Goal: Task Accomplishment & Management: Manage account settings

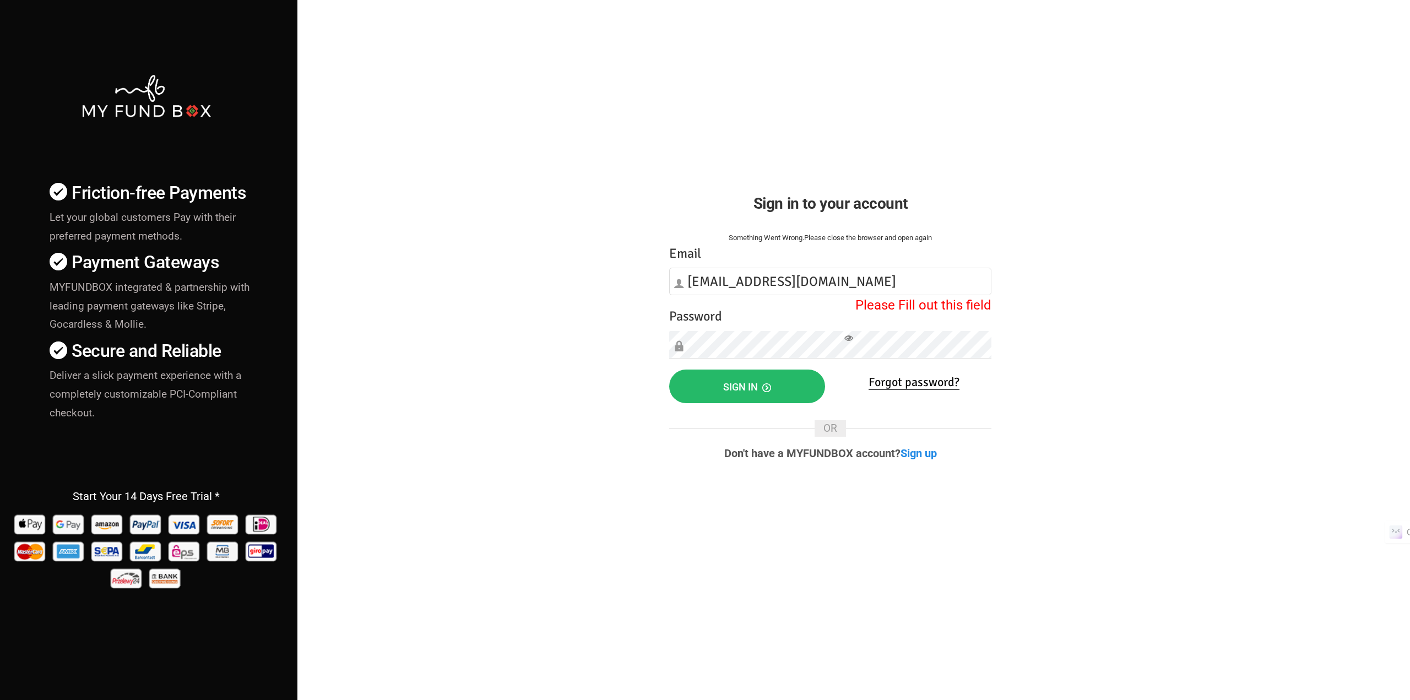
click at [525, 381] on div "Friction-free Payments Let your global customers Pay with their preferred payme…" at bounding box center [704, 385] width 1421 height 771
click at [723, 390] on button "Sign in" at bounding box center [747, 387] width 156 height 34
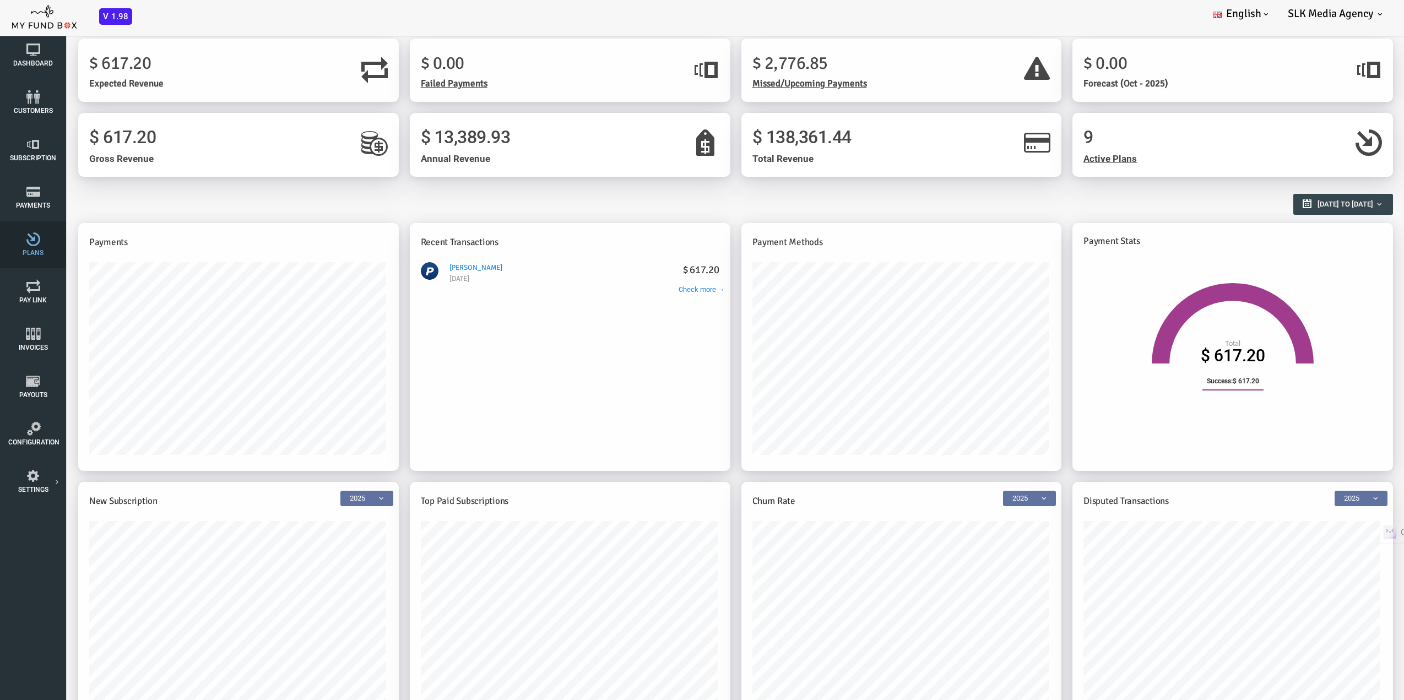
click at [0, 0] on span "Plans" at bounding box center [0, 0] width 0 height 0
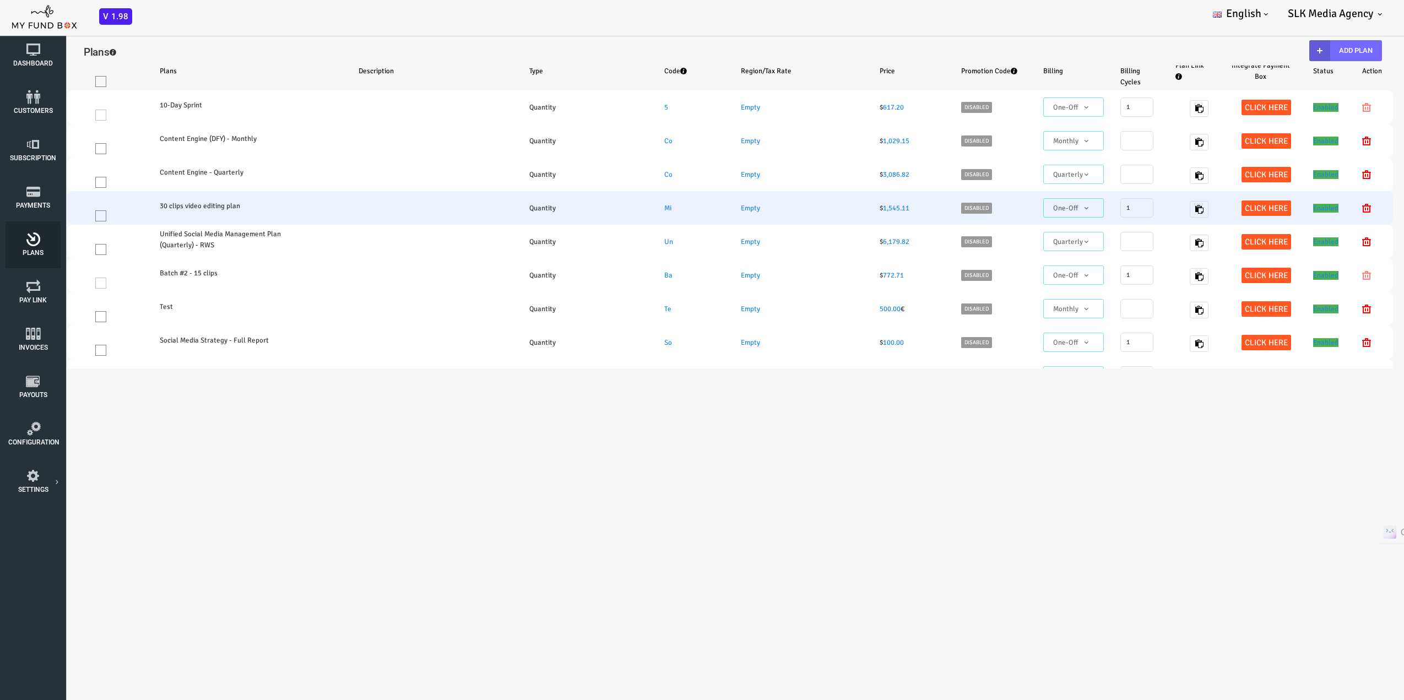
select select "100"
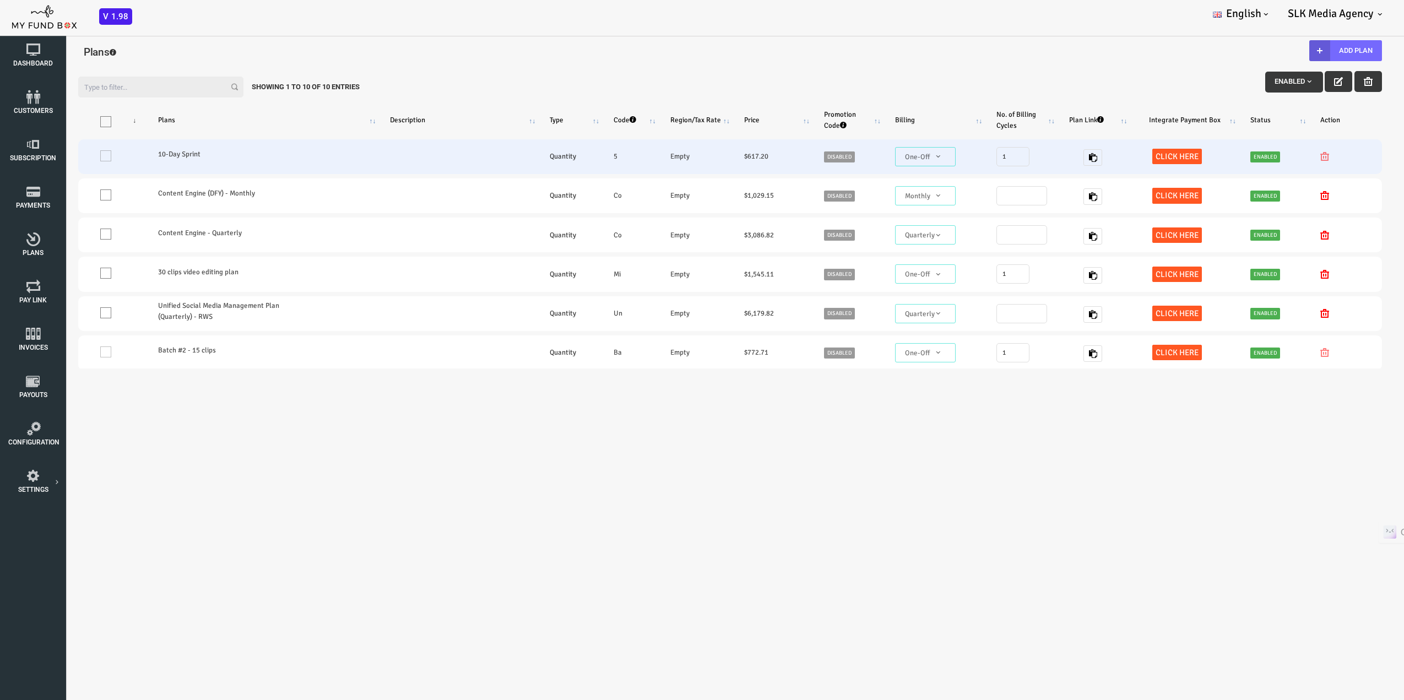
click at [47, 156] on td "One" at bounding box center [56, 156] width 69 height 35
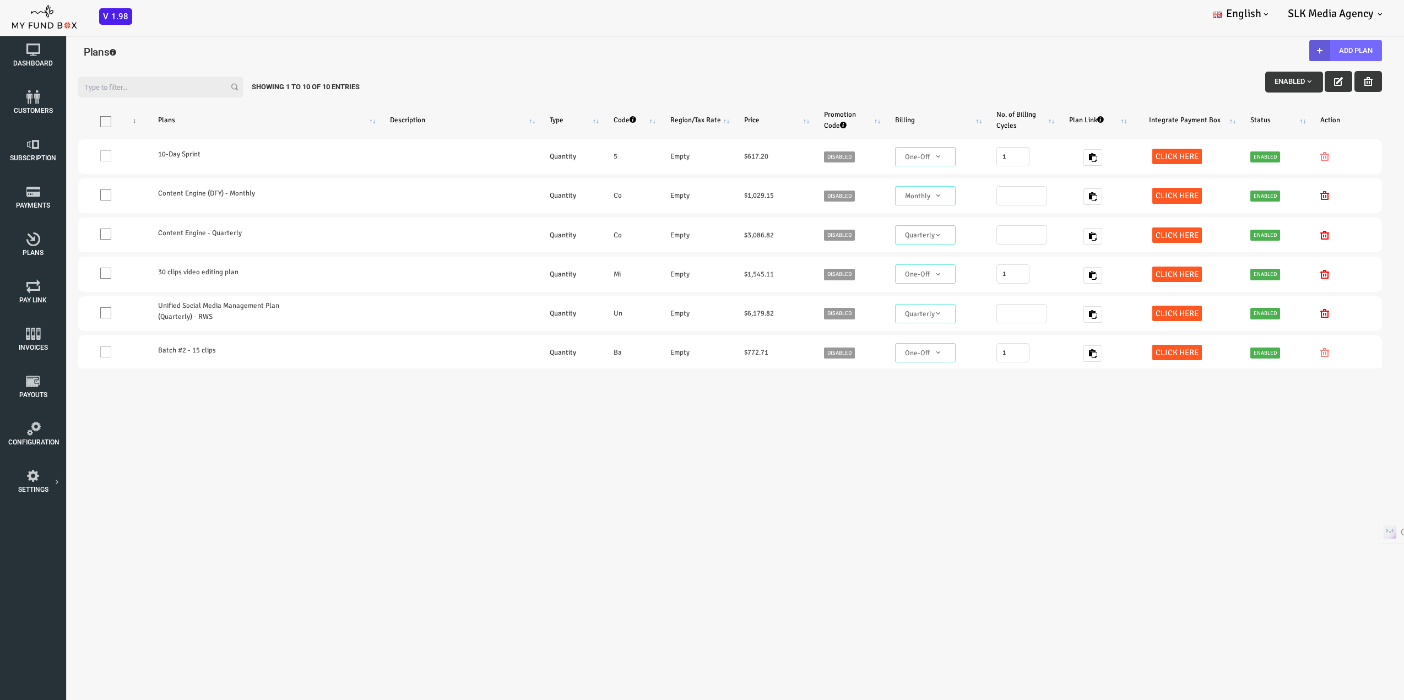
click at [874, 77] on div "Filter: Enabled Showing 1 to 10 of 10 Entries" at bounding box center [674, 84] width 1326 height 37
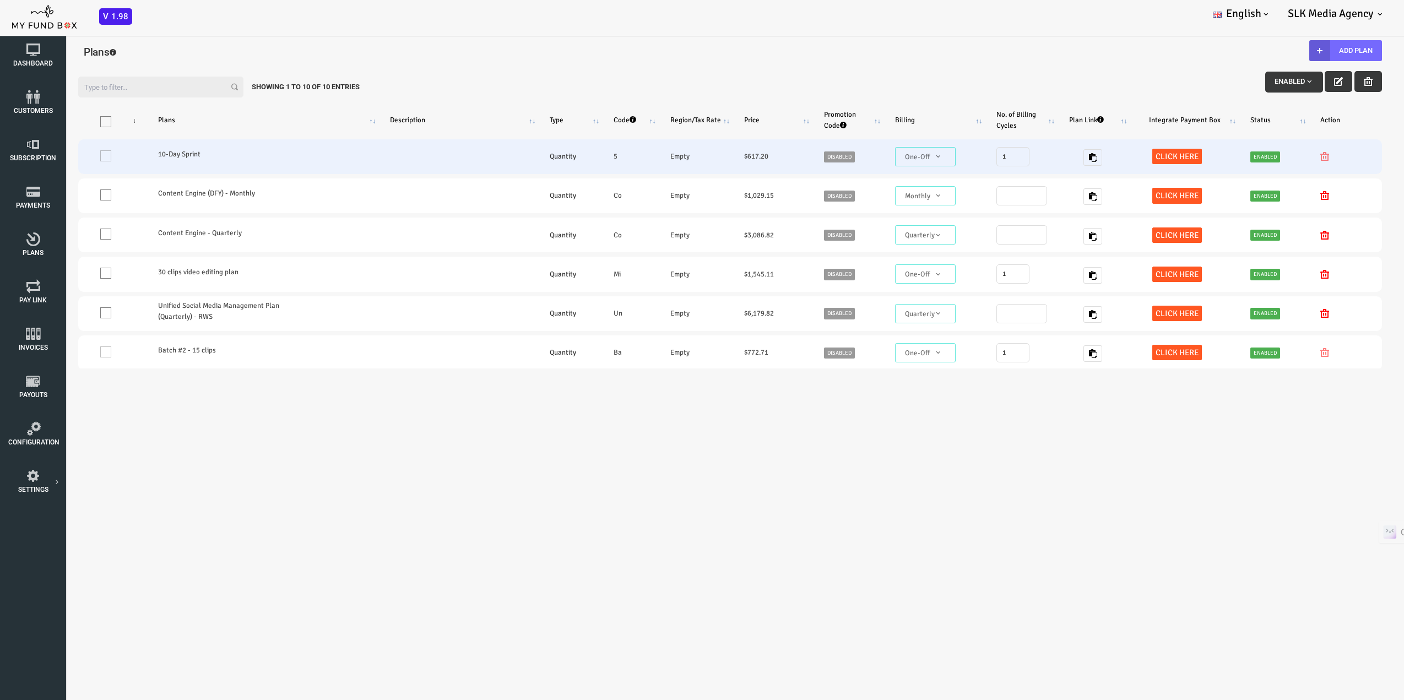
click at [1264, 155] on div at bounding box center [1289, 156] width 51 height 11
click at [1264, 156] on div at bounding box center [1289, 156] width 51 height 11
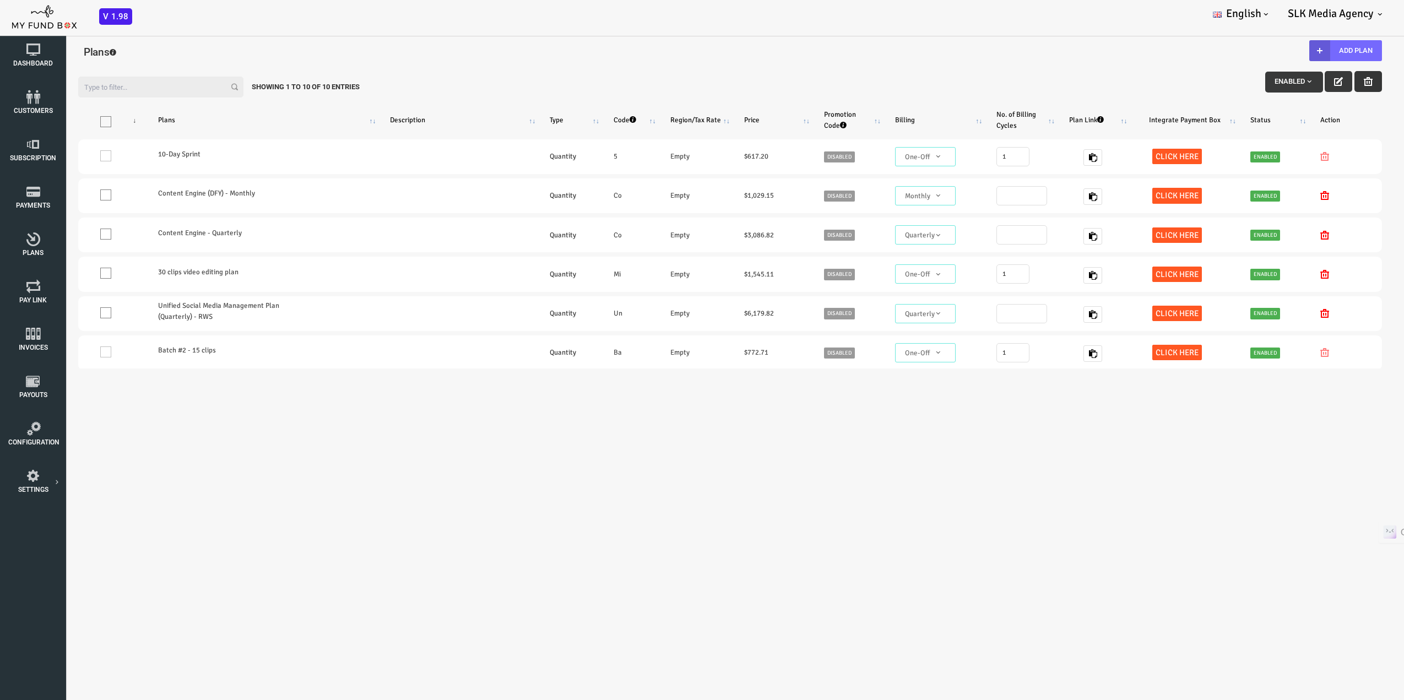
click at [1307, 84] on icon "button" at bounding box center [1311, 81] width 9 height 9
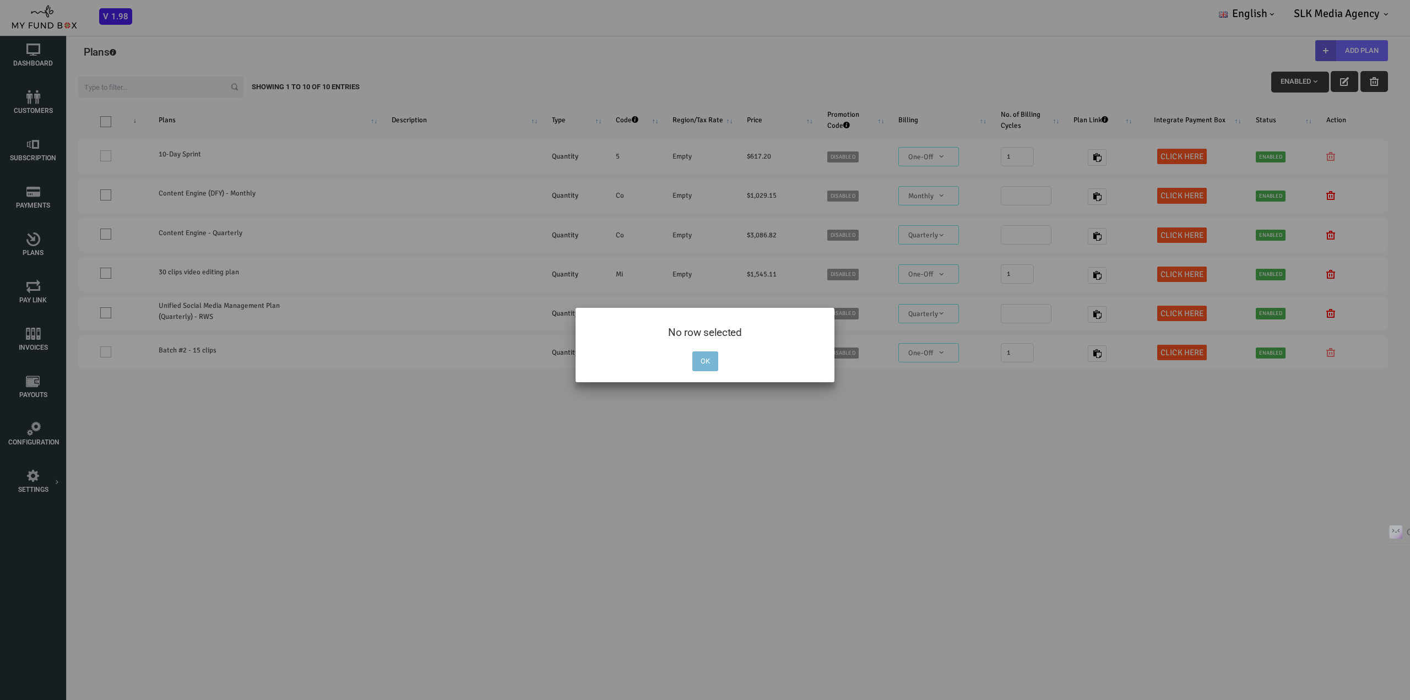
drag, startPoint x: 703, startPoint y: 359, endPoint x: 647, endPoint y: 332, distance: 62.3
click at [703, 359] on button "OK" at bounding box center [705, 361] width 26 height 20
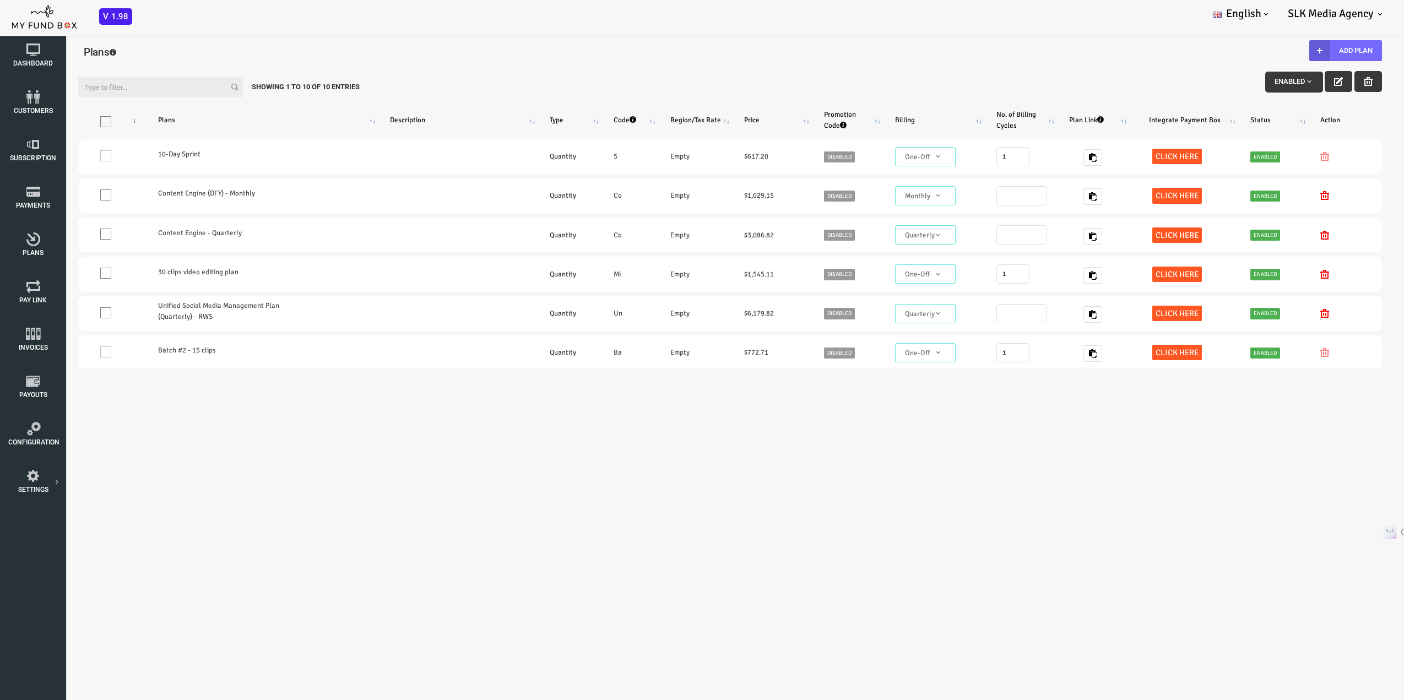
click at [1230, 80] on span "Enabled" at bounding box center [1237, 81] width 39 height 8
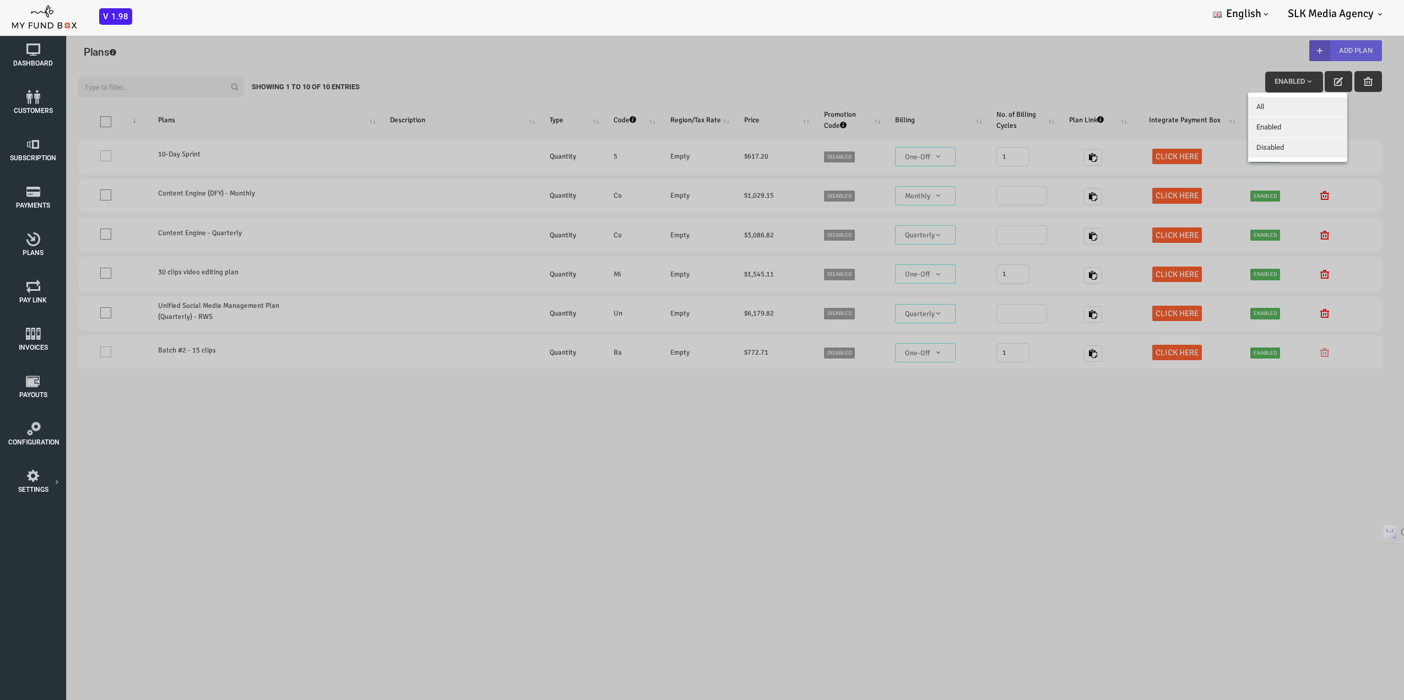
click at [1214, 108] on button "All" at bounding box center [1241, 107] width 99 height 20
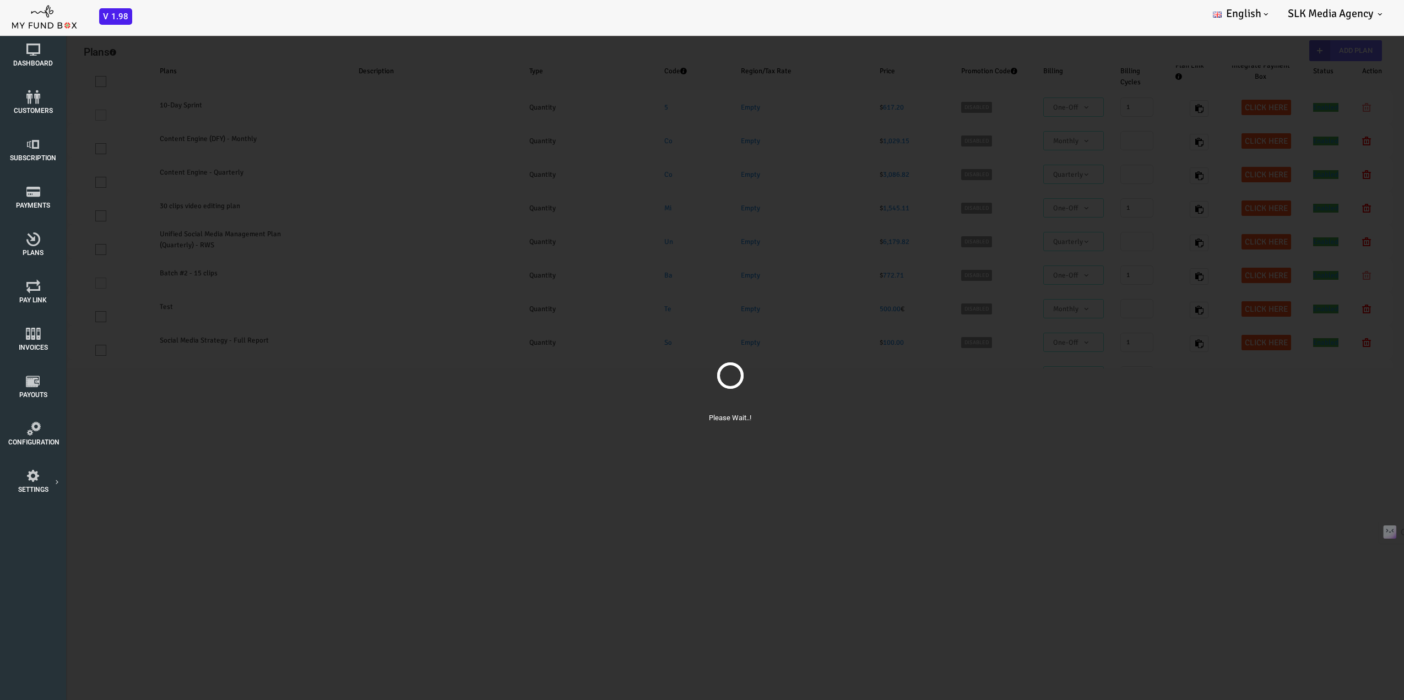
select select "100"
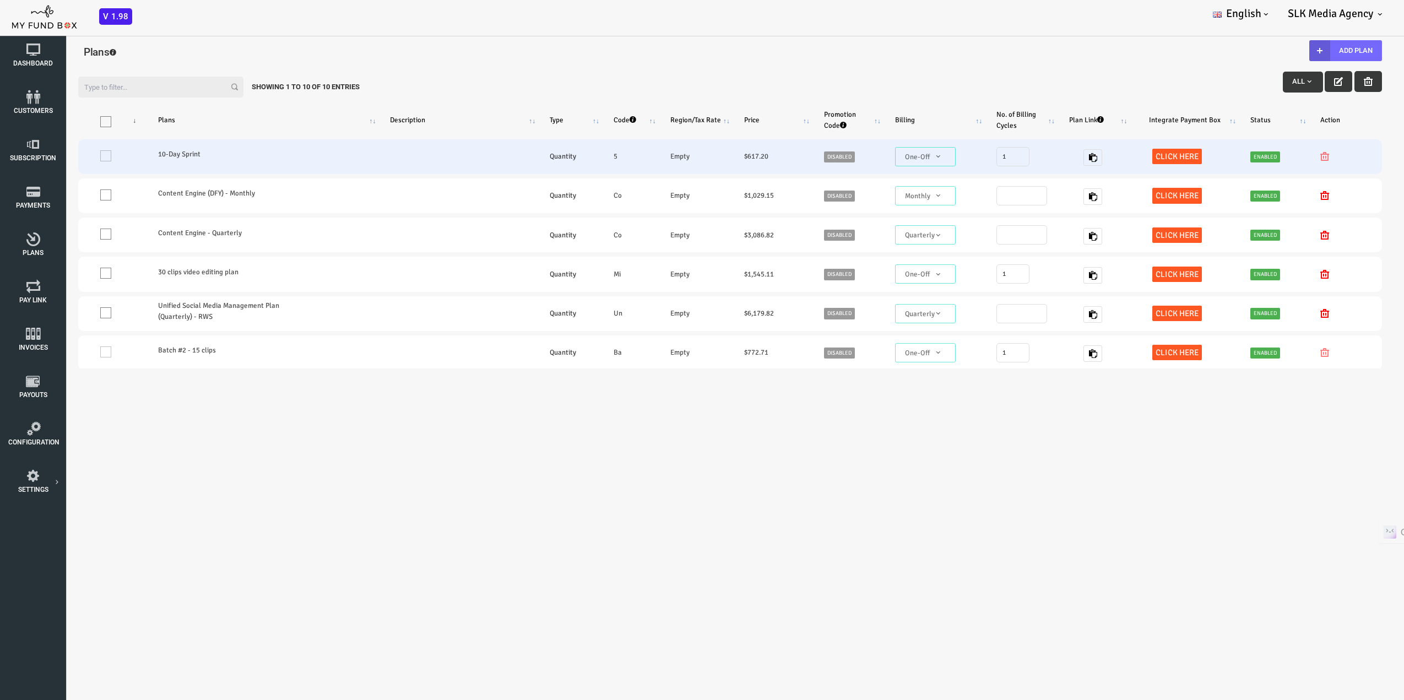
click at [1114, 153] on span "Click here" at bounding box center [1121, 156] width 50 height 15
type textarea "<iframe height="700px" width="100%" allowfullscreen="" frameborder="0" mozallow…"
type textarea "https://subscription.myfundbox.com/OVP.jsf?orgid=3337&projectId=2530&projProdId…"
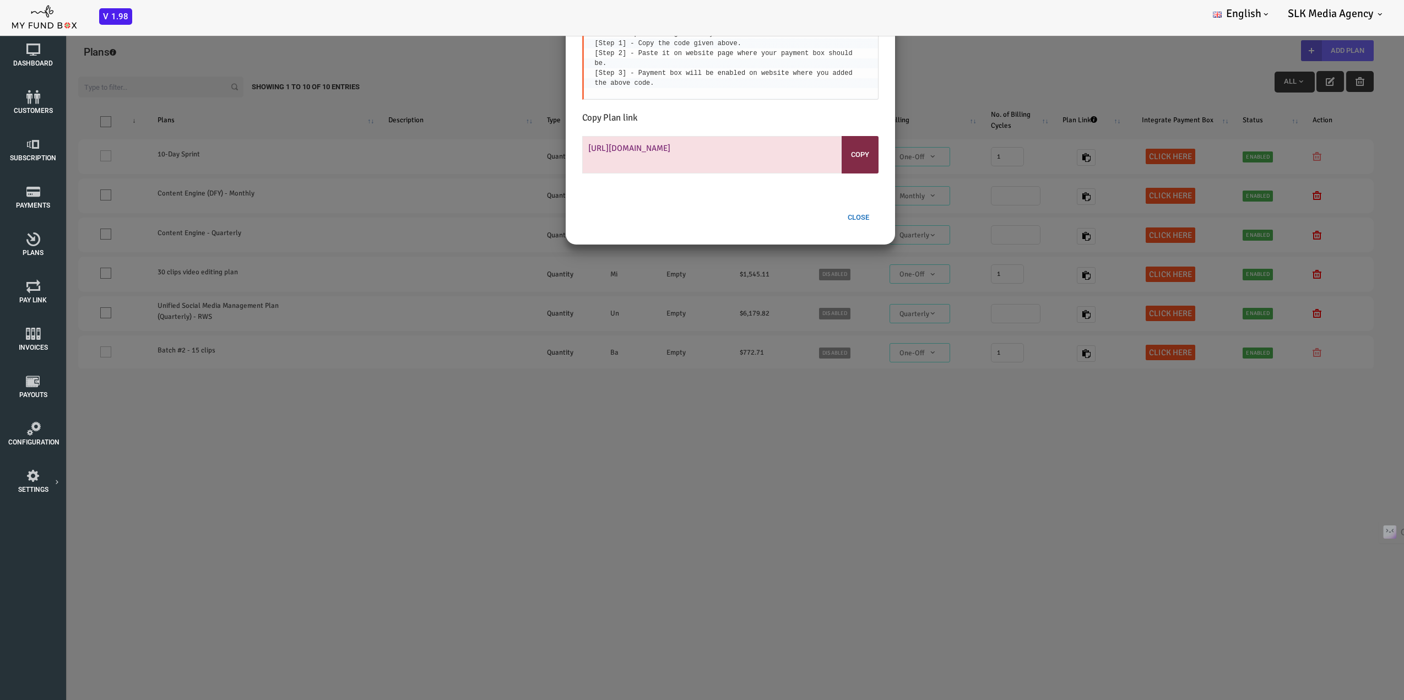
click at [794, 214] on button "Close" at bounding box center [802, 217] width 40 height 21
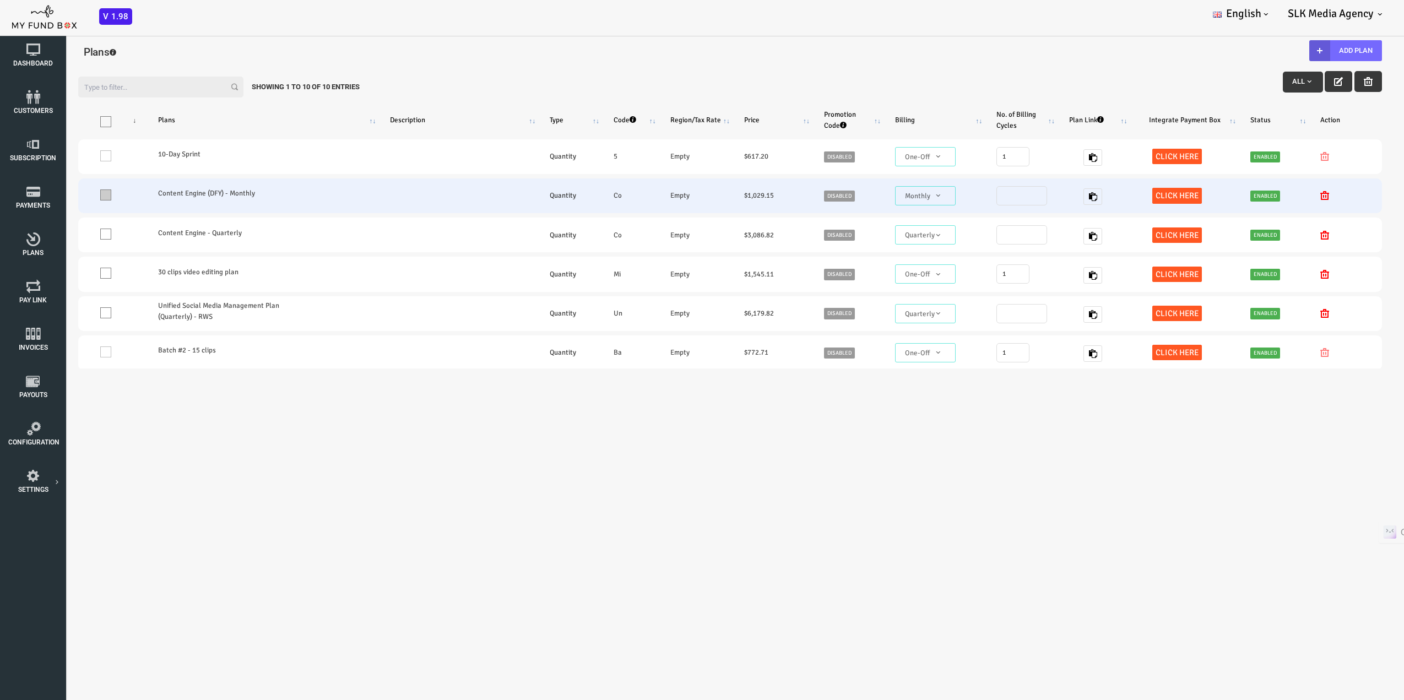
click at [52, 194] on span at bounding box center [49, 194] width 11 height 11
click at [63, 197] on input "One" at bounding box center [63, 197] width 0 height 0
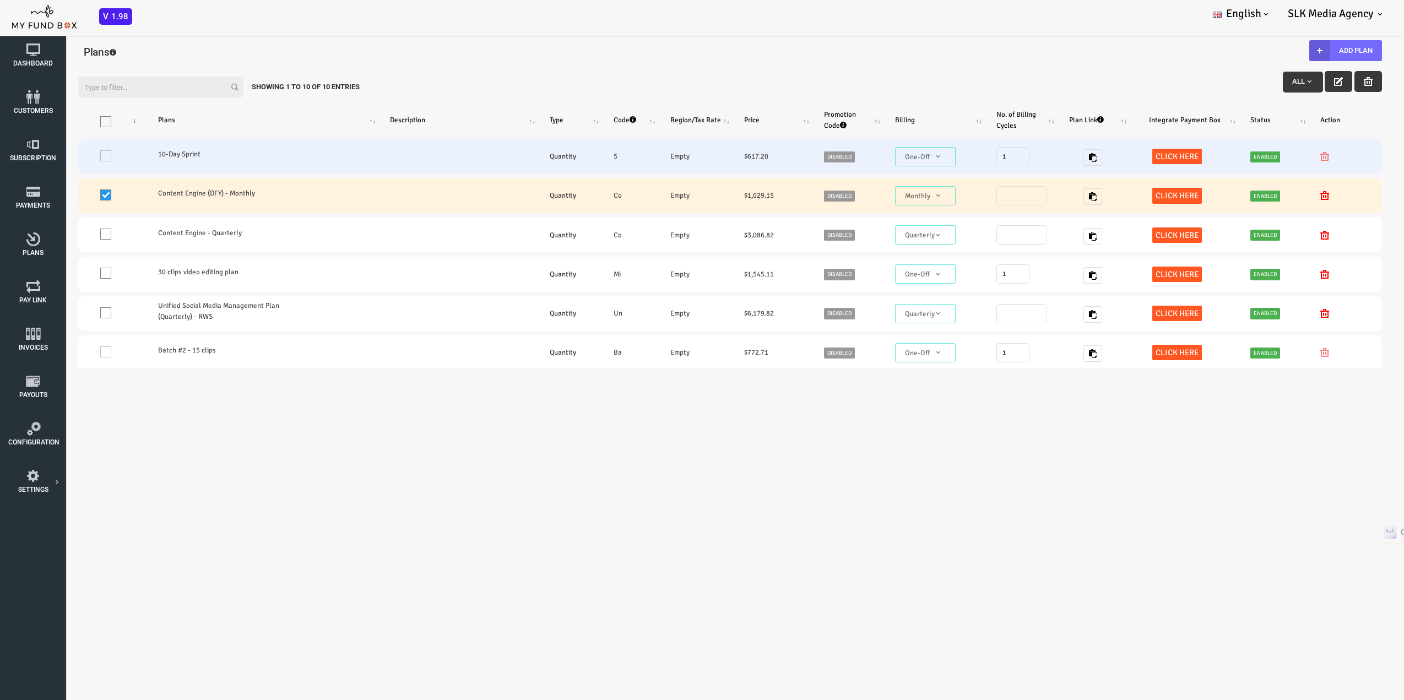
click at [52, 158] on td "One" at bounding box center [56, 156] width 69 height 35
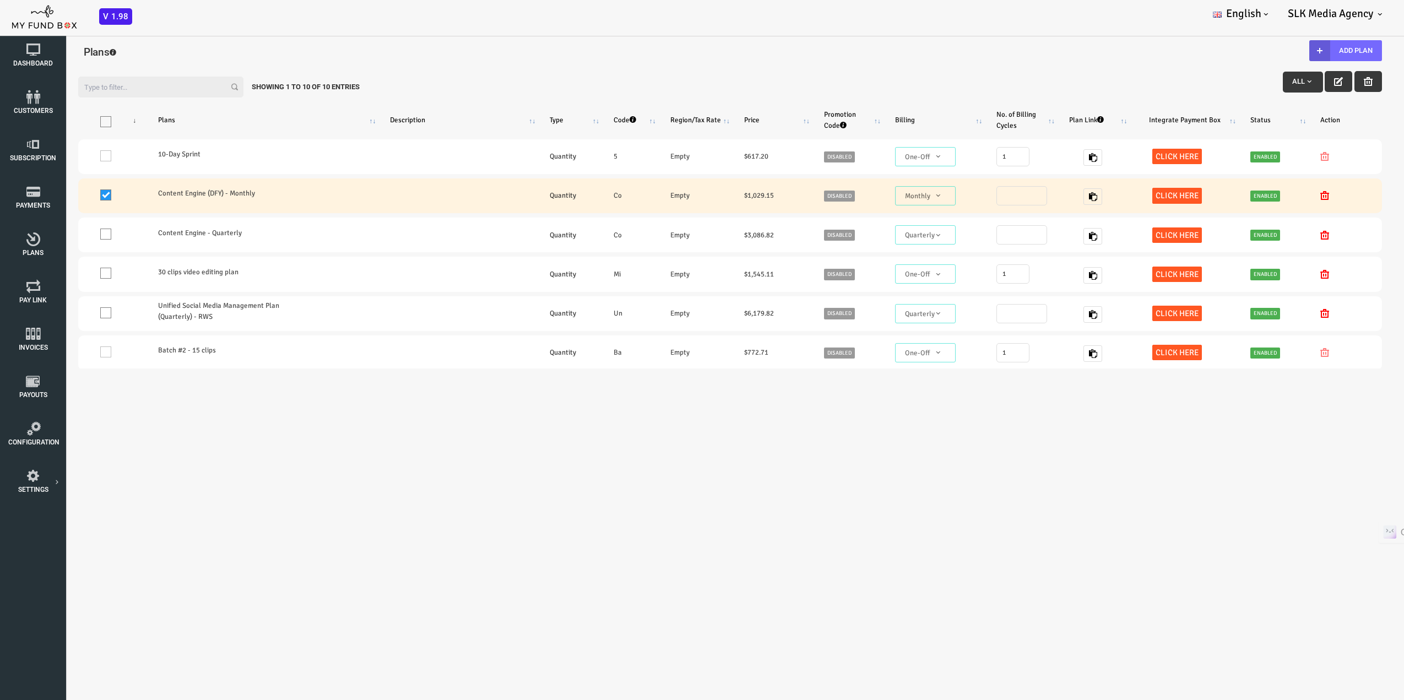
click at [47, 192] on span at bounding box center [49, 194] width 11 height 11
click at [63, 197] on input "One" at bounding box center [63, 197] width 0 height 0
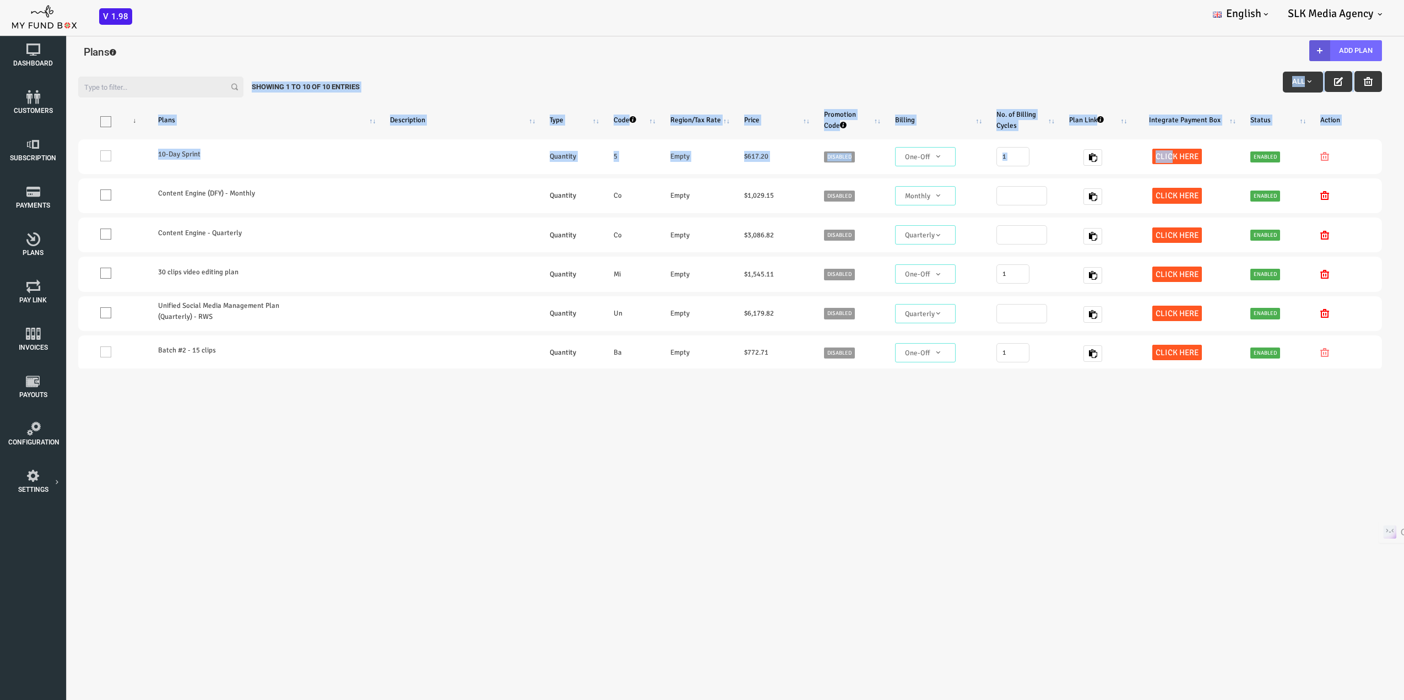
drag, startPoint x: 1104, startPoint y: 155, endPoint x: 1108, endPoint y: 91, distance: 64.6
click at [1108, 91] on div "Filter: All Showing 1 to 10 of 10 Entries Products Plans Description Type Code …" at bounding box center [674, 317] width 1326 height 503
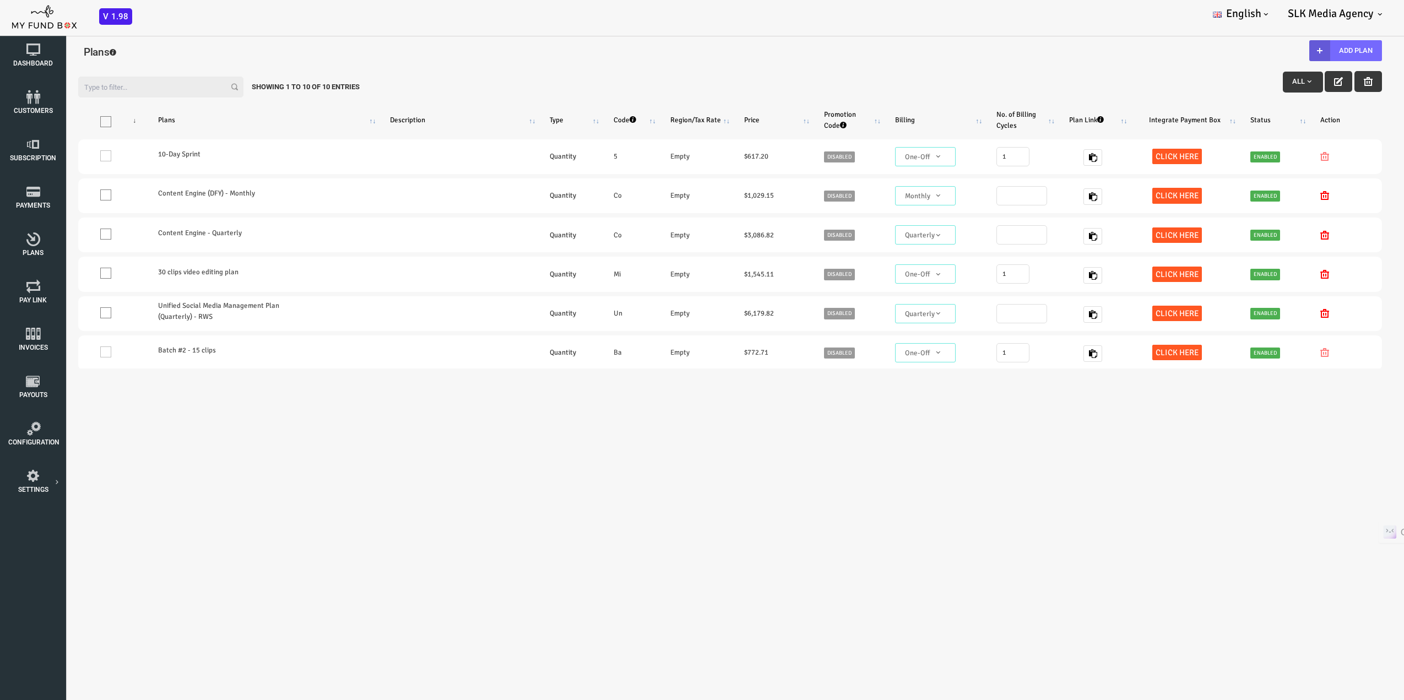
click at [1076, 65] on div "Filter: All Showing 1 to 10 of 10 Entries Products Plans Description Type Code …" at bounding box center [674, 218] width 1348 height 322
click at [1236, 84] on span "All" at bounding box center [1246, 81] width 21 height 8
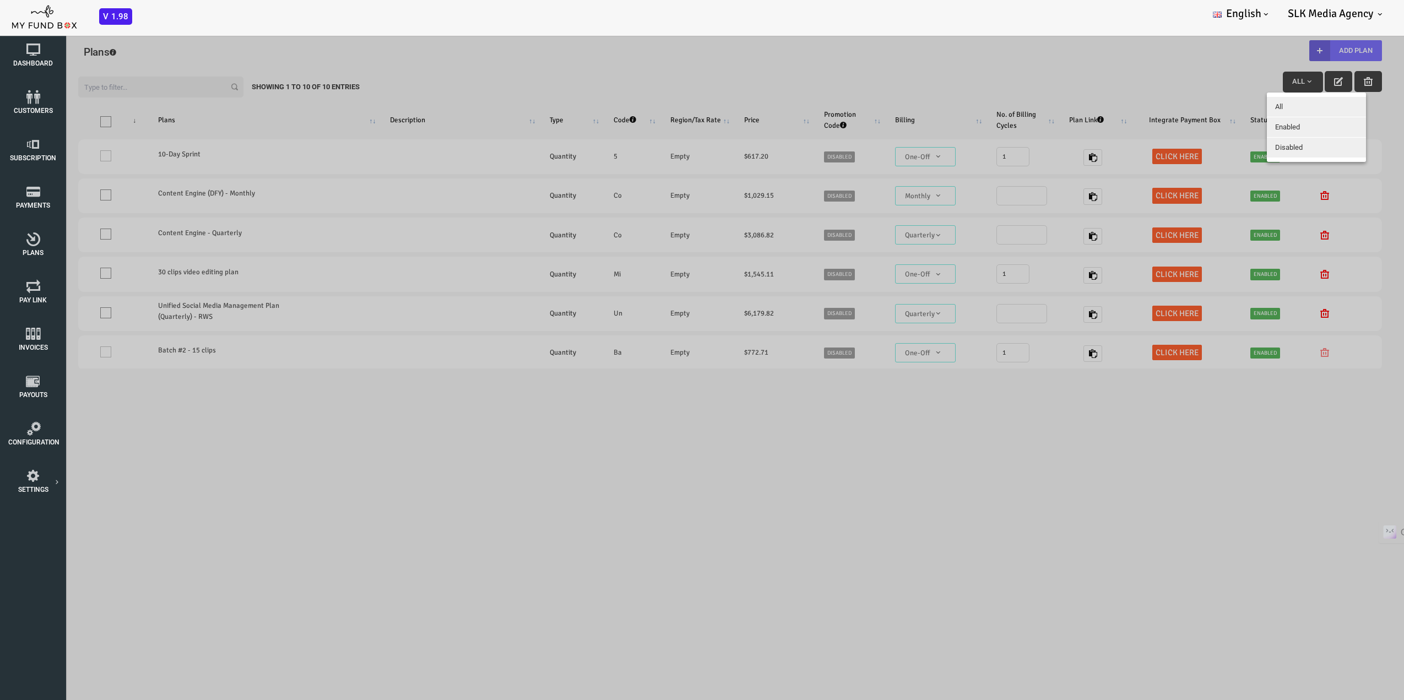
click at [1229, 142] on button "Disabled" at bounding box center [1260, 148] width 99 height 20
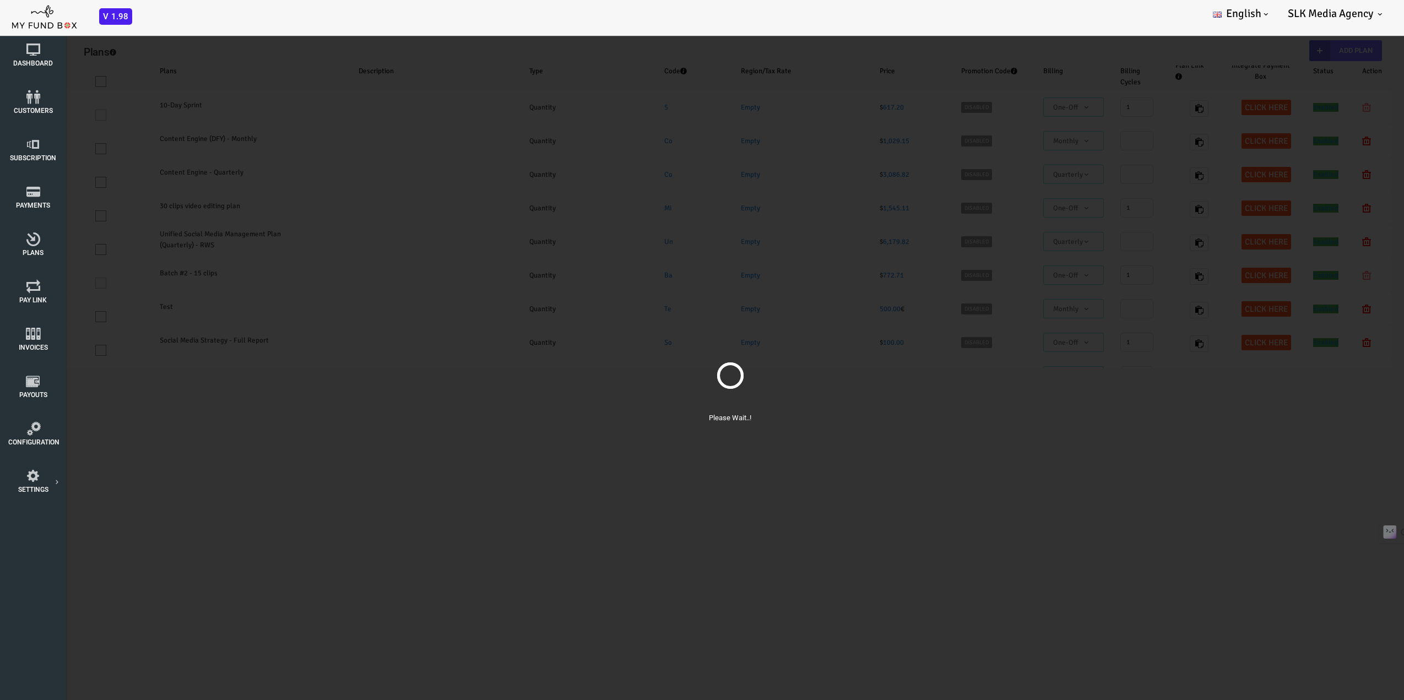
select select "100"
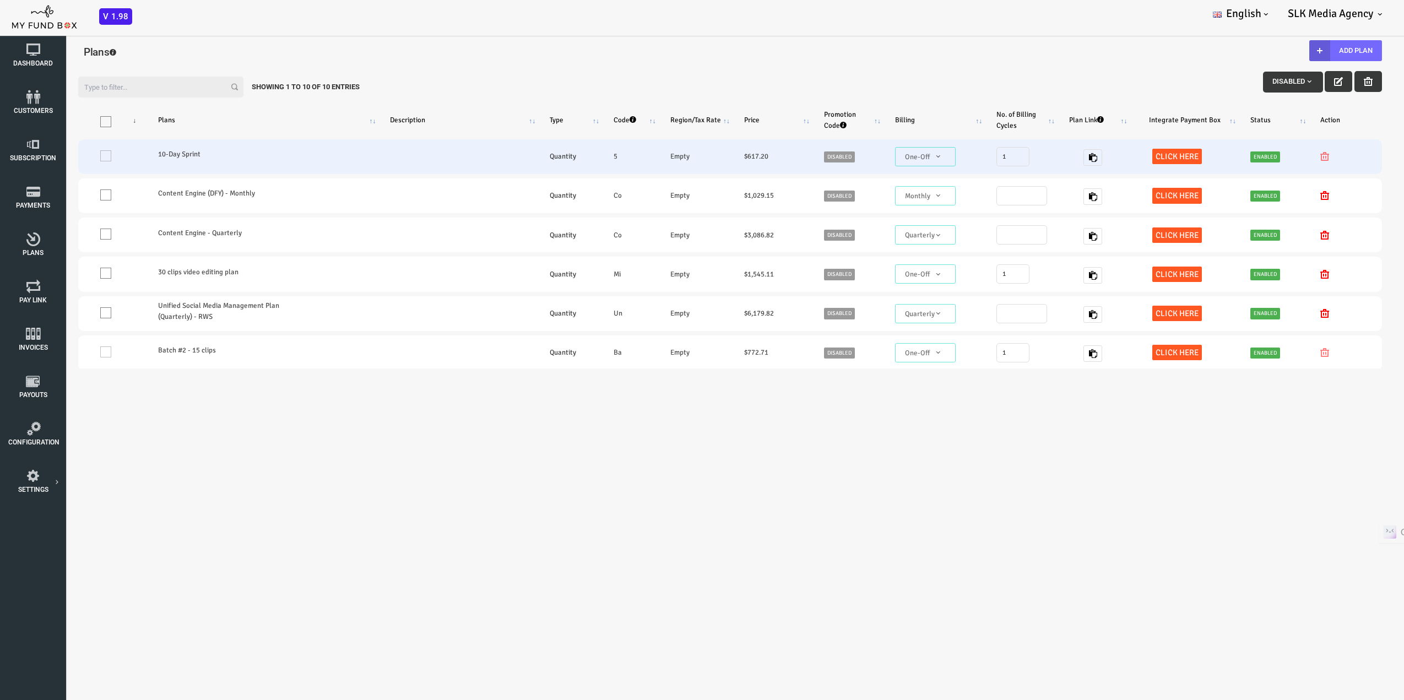
click at [1264, 154] on div at bounding box center [1289, 156] width 51 height 11
click at [48, 154] on td "One" at bounding box center [56, 156] width 69 height 35
click at [48, 153] on td "One" at bounding box center [56, 156] width 69 height 35
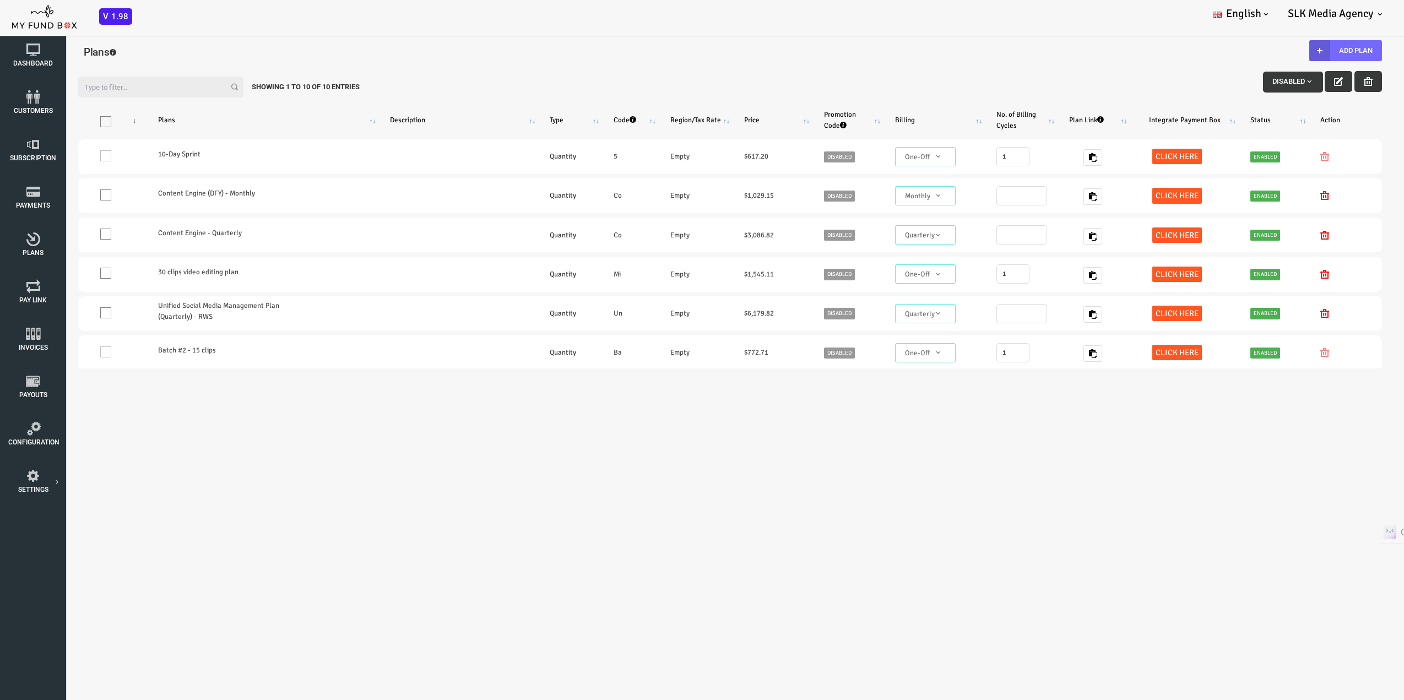
click at [484, 67] on div "Filter: Disabled Showing 1 to 10 of 10 Entries" at bounding box center [674, 84] width 1326 height 37
click at [1221, 81] on span "Disabled" at bounding box center [1236, 81] width 41 height 8
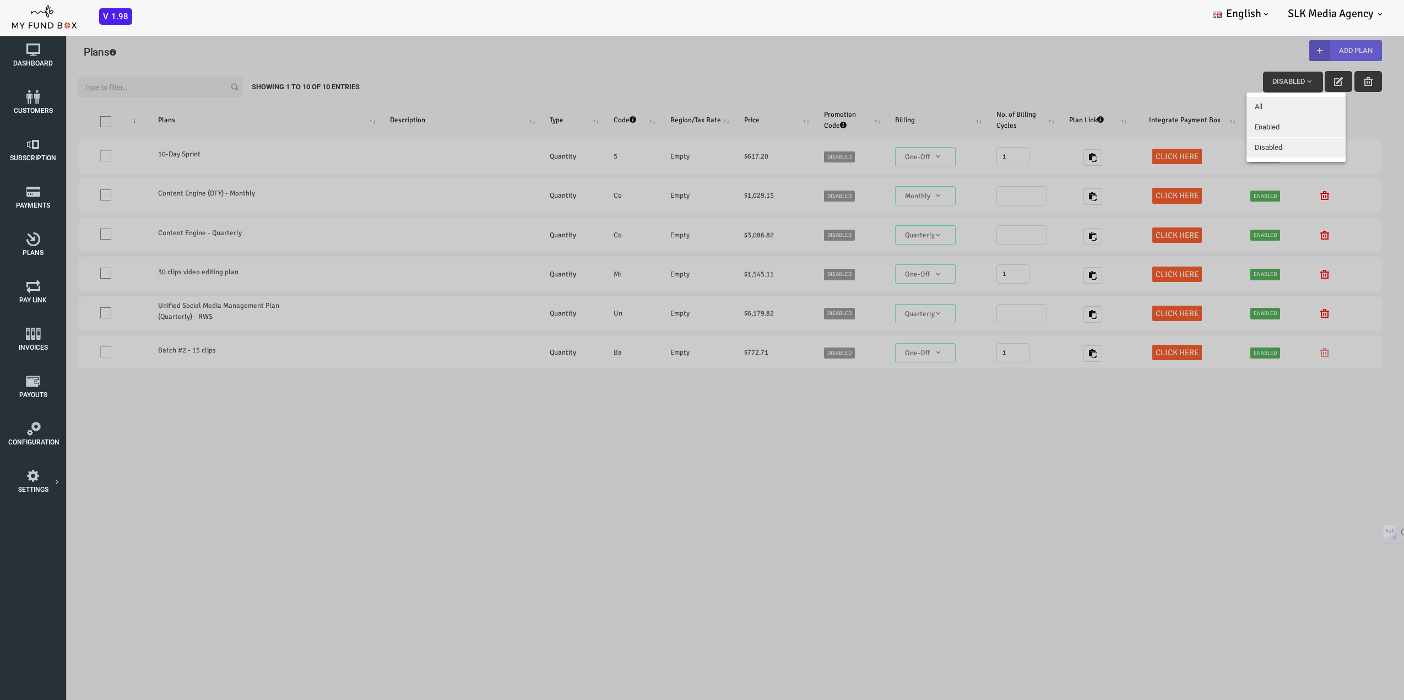
click at [1203, 125] on span "Enabled" at bounding box center [1210, 127] width 25 height 8
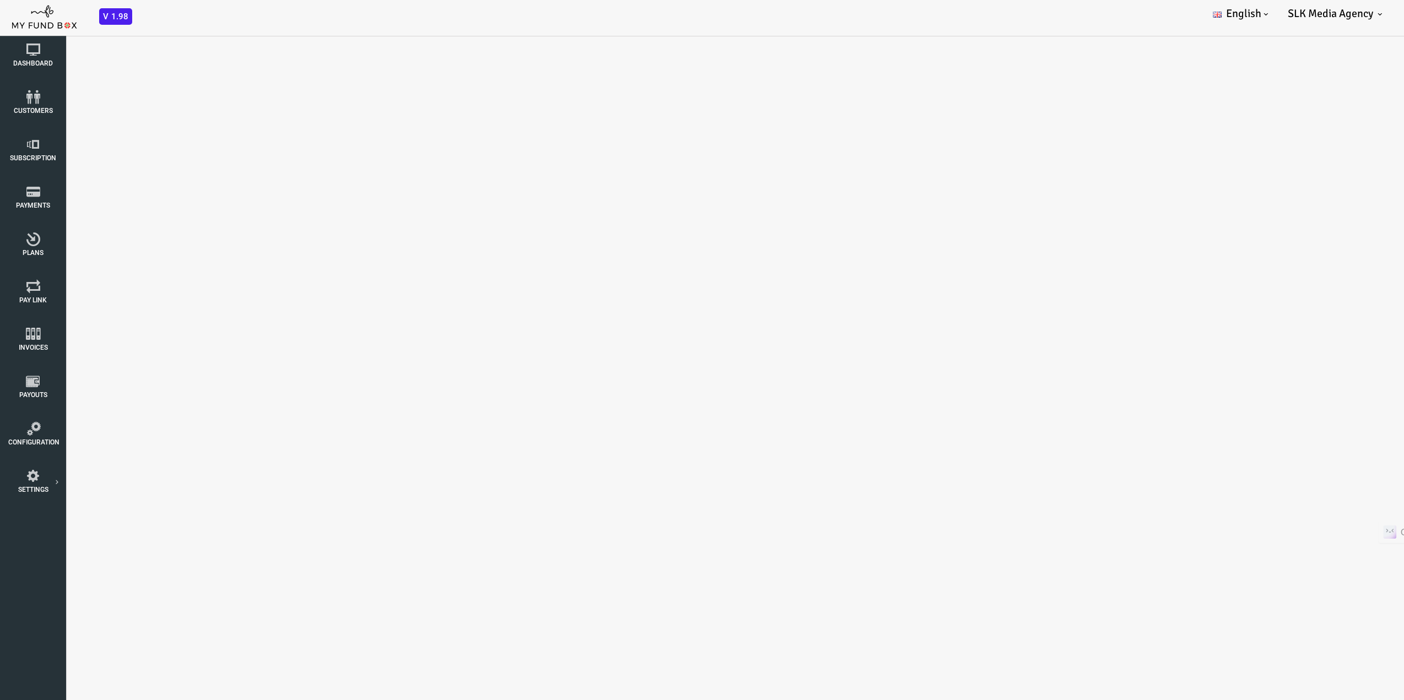
select select "100"
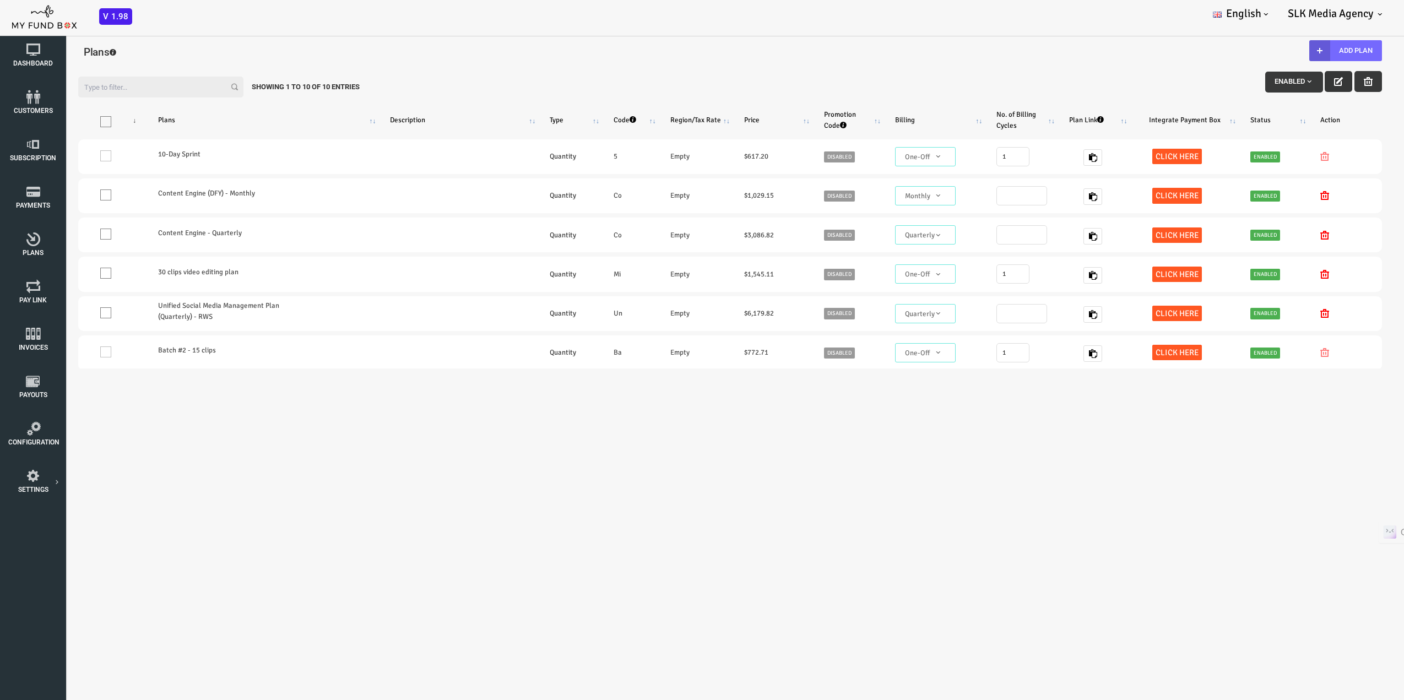
click at [1278, 81] on icon "button" at bounding box center [1282, 81] width 9 height 9
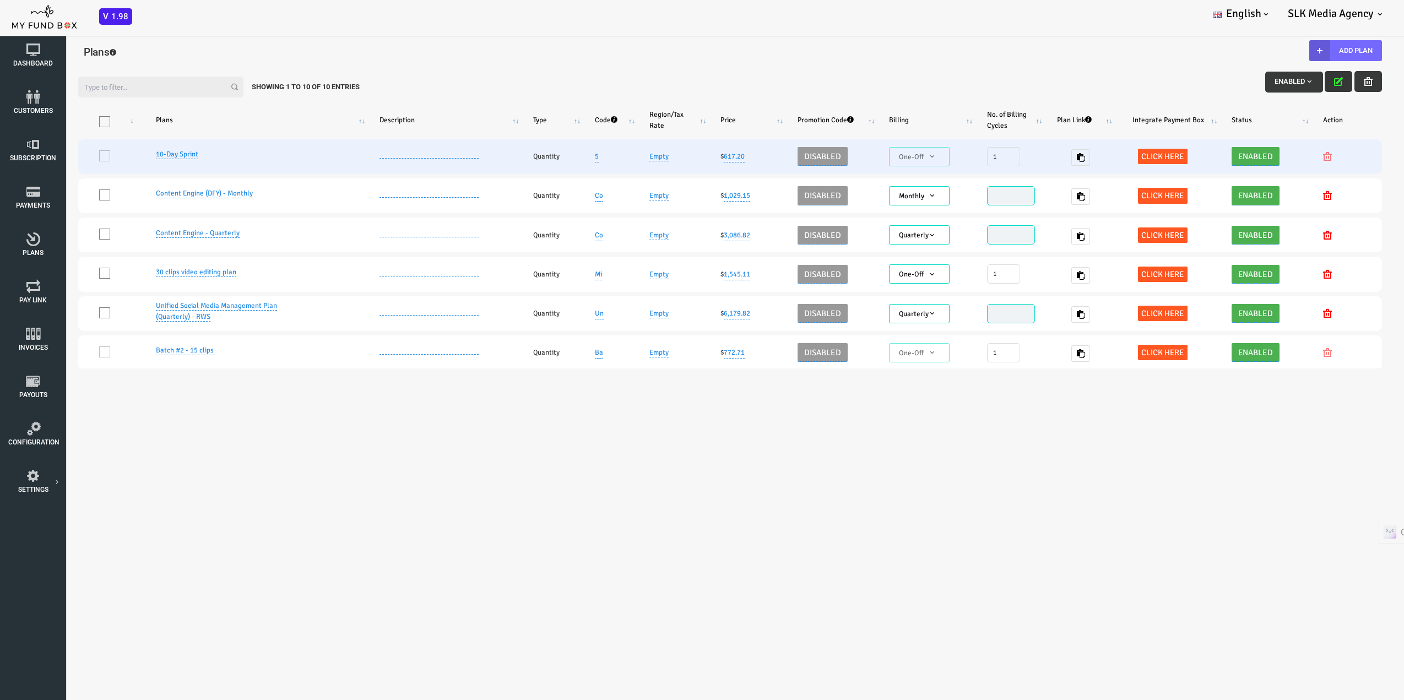
click at [381, 156] on td at bounding box center [389, 156] width 154 height 35
click at [539, 156] on link "5" at bounding box center [541, 156] width 4 height 12
click at [560, 117] on span at bounding box center [558, 117] width 9 height 9
click at [605, 116] on icon "button" at bounding box center [606, 117] width 9 height 9
click at [860, 159] on span "One-Off" at bounding box center [863, 156] width 52 height 11
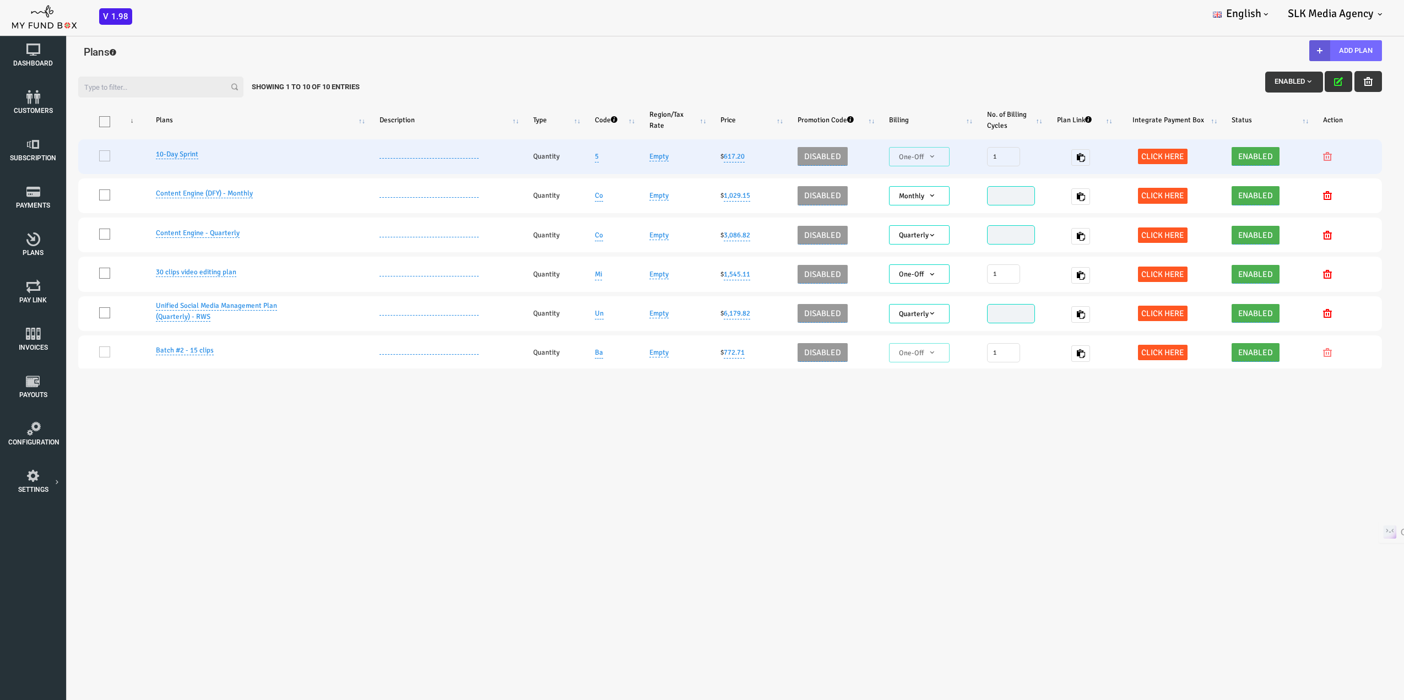
click at [1267, 157] on div at bounding box center [1291, 156] width 48 height 11
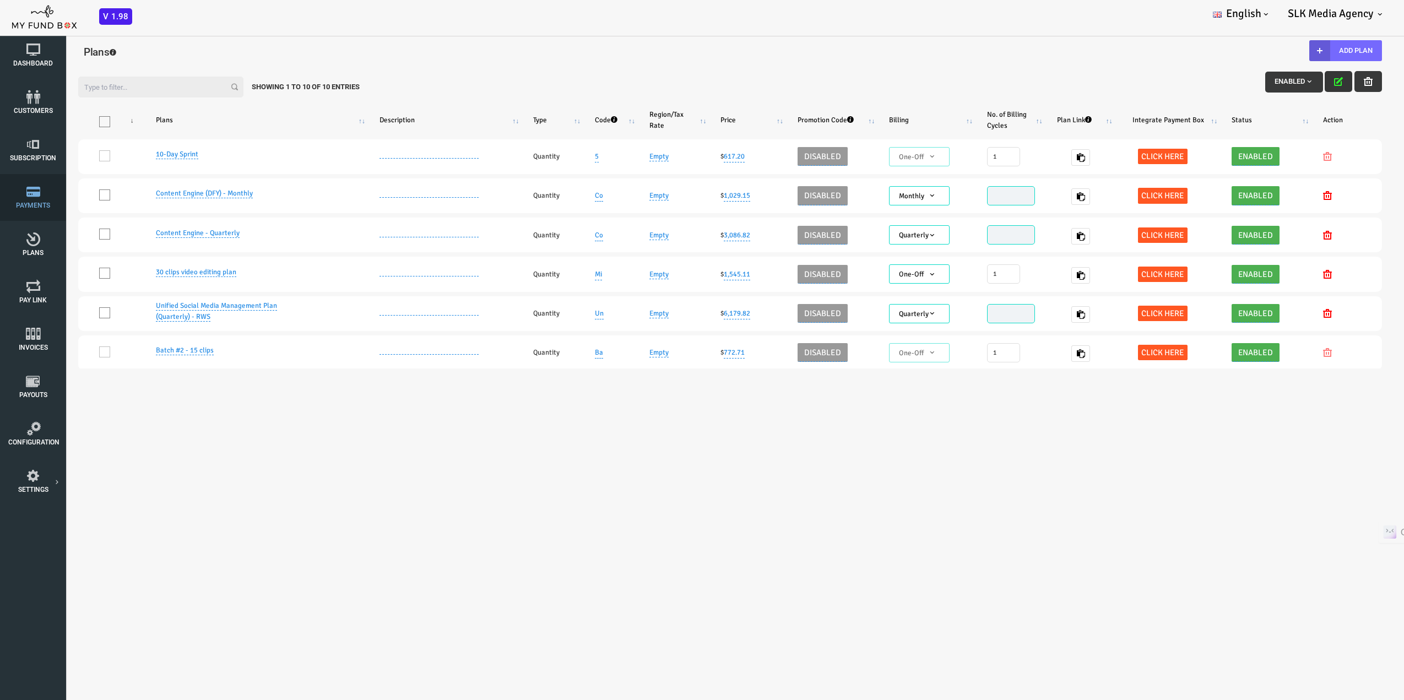
click at [35, 210] on link "Payments" at bounding box center [33, 197] width 55 height 47
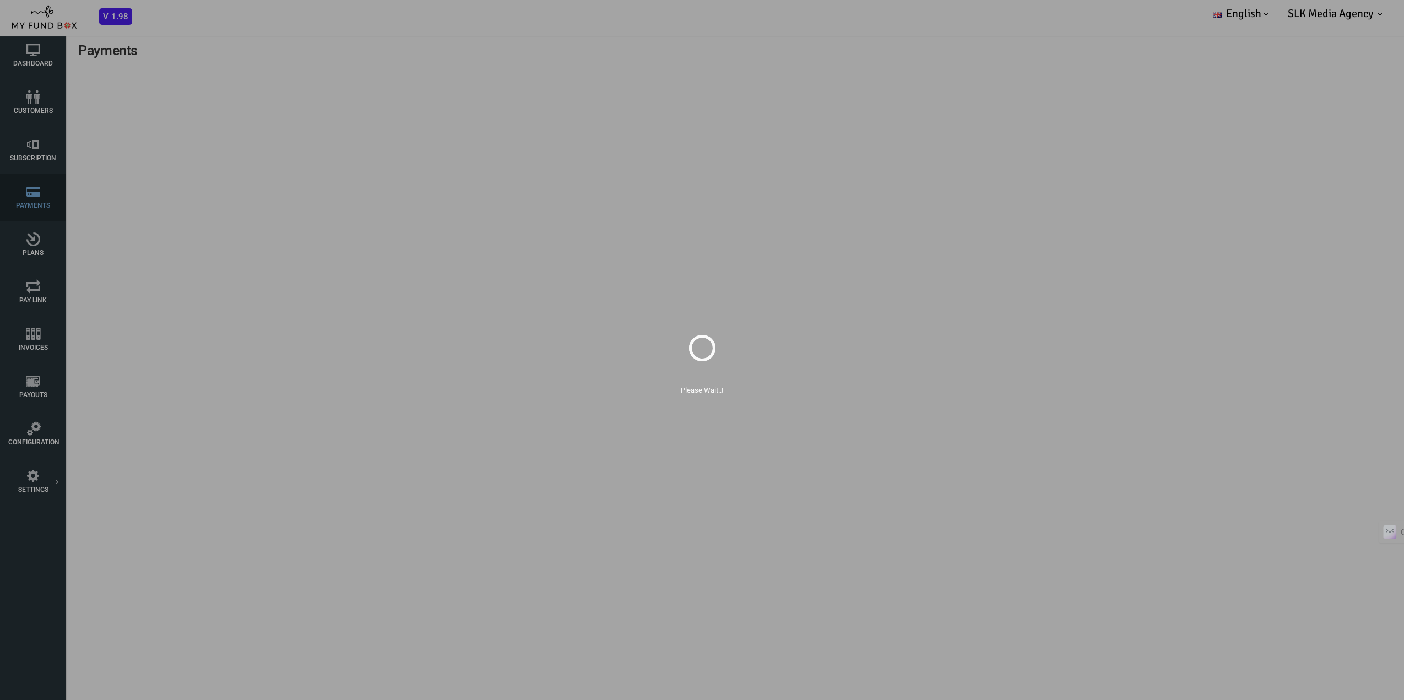
select select "100"
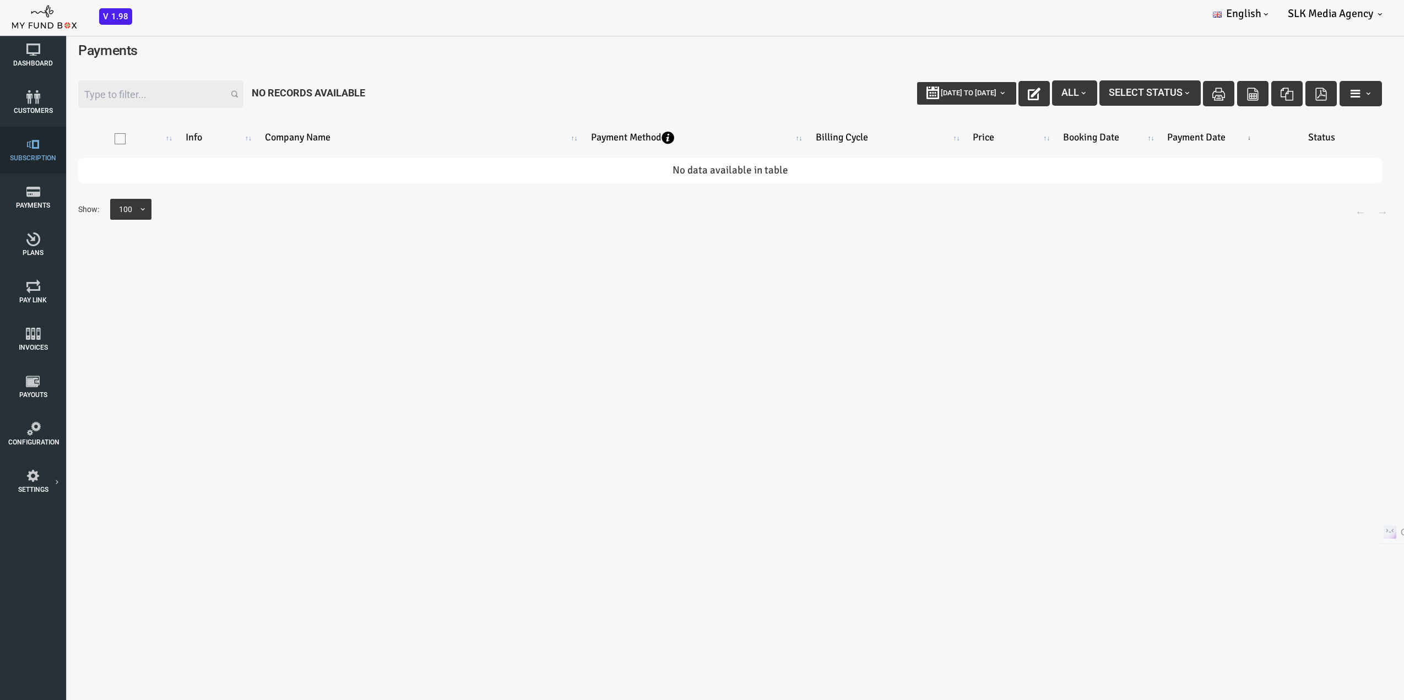
click at [45, 162] on link "Subscription" at bounding box center [33, 150] width 55 height 47
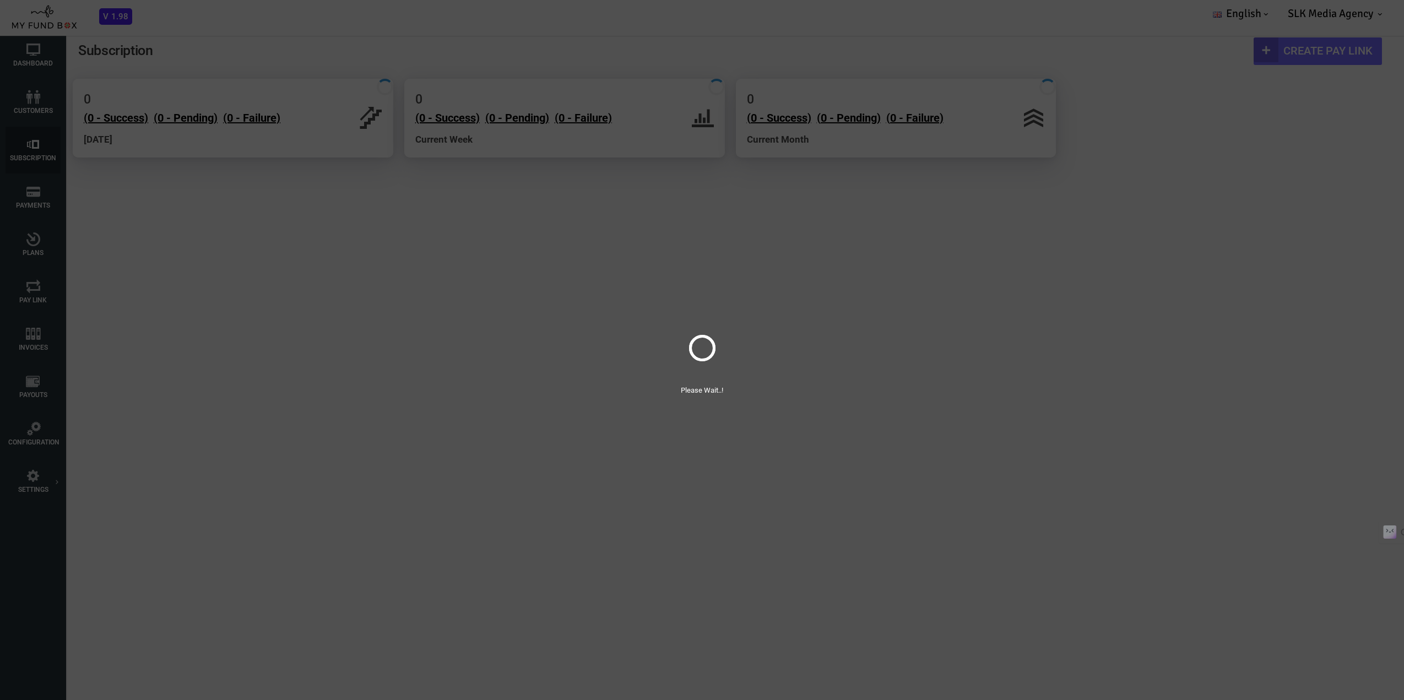
select select "100"
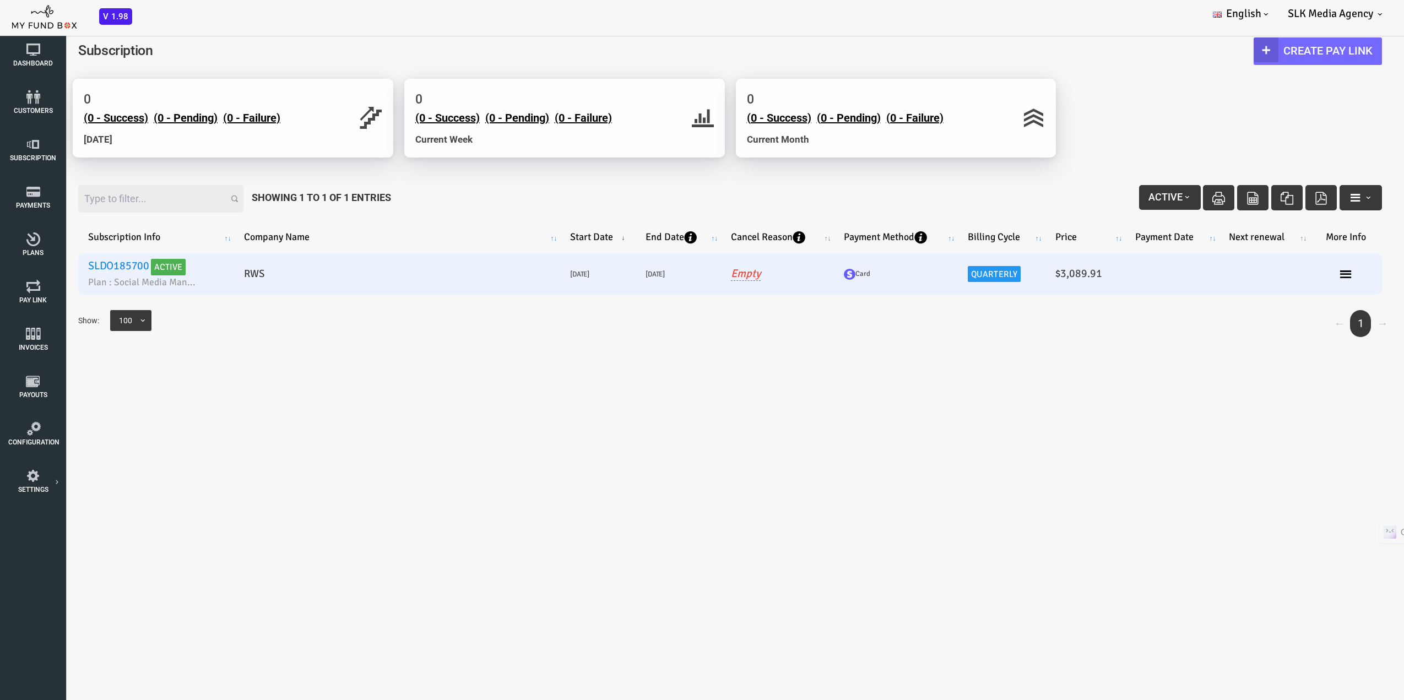
click at [64, 267] on link "SLDO185700" at bounding box center [62, 266] width 61 height 14
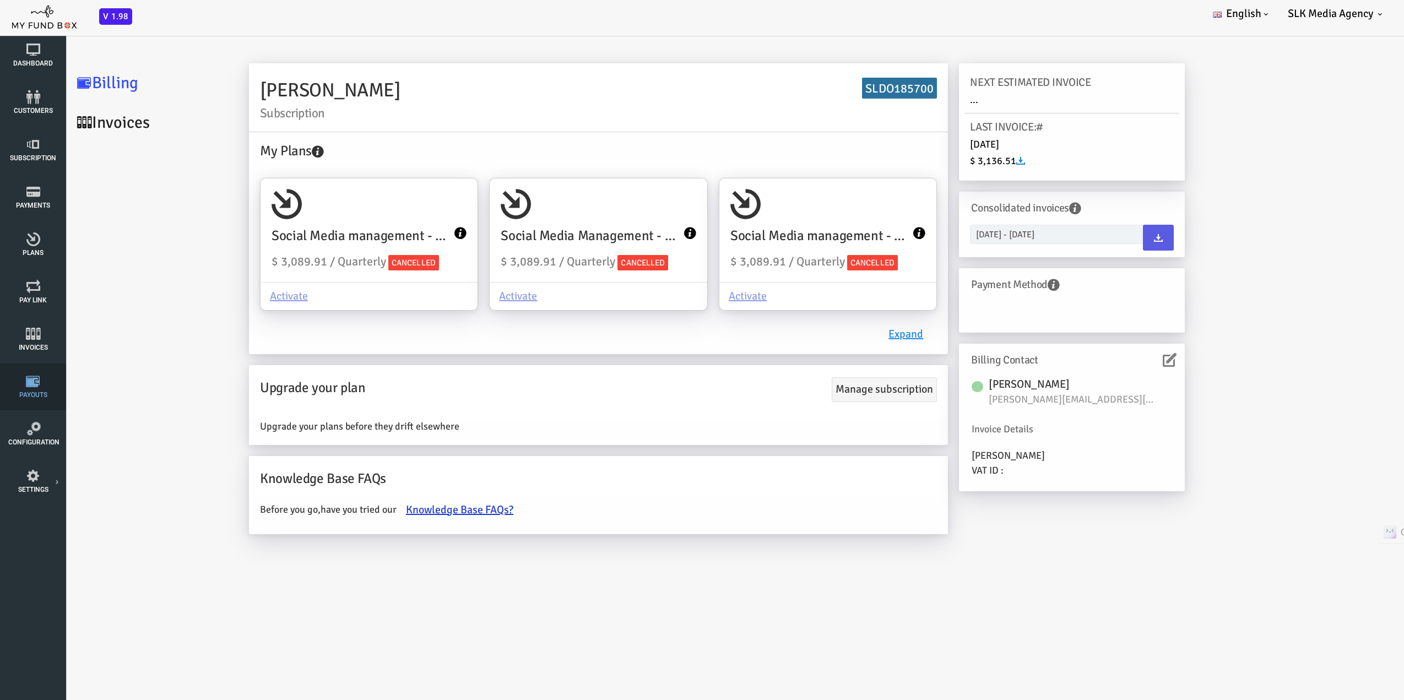
click at [37, 379] on icon at bounding box center [33, 382] width 50 height 14
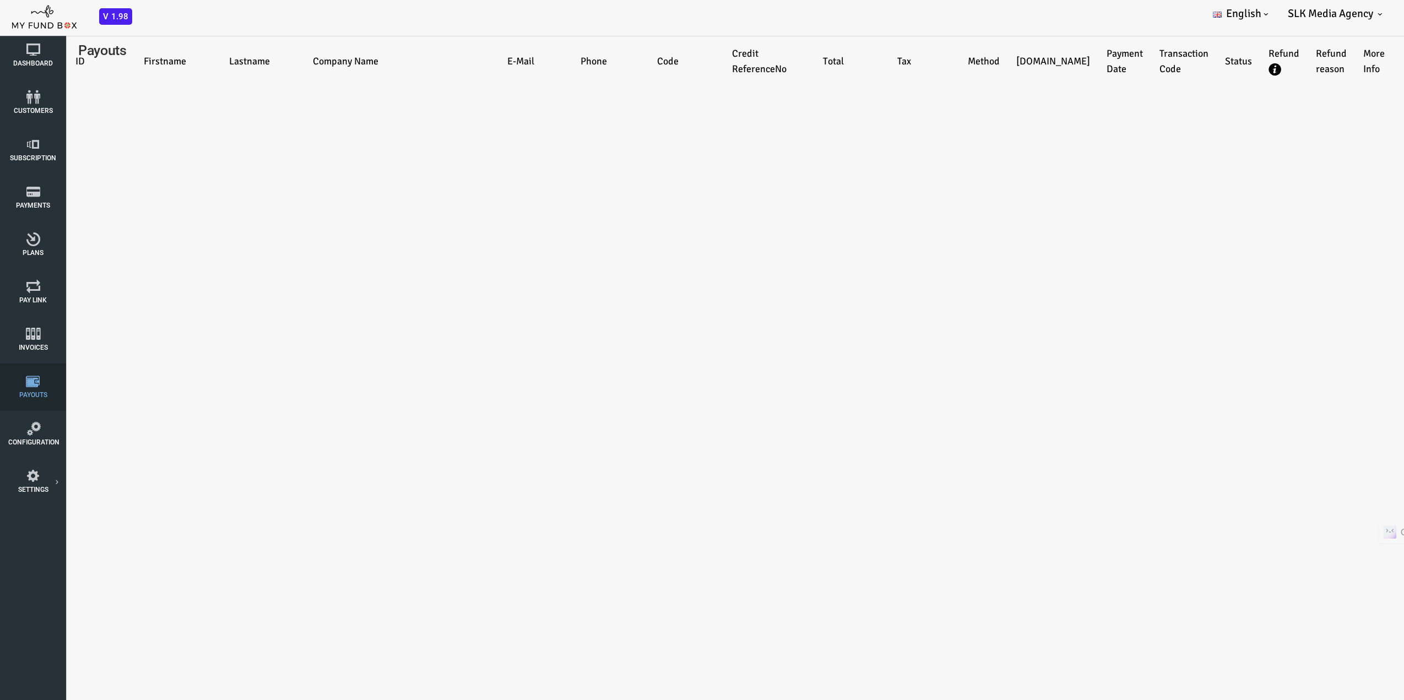
select select "100"
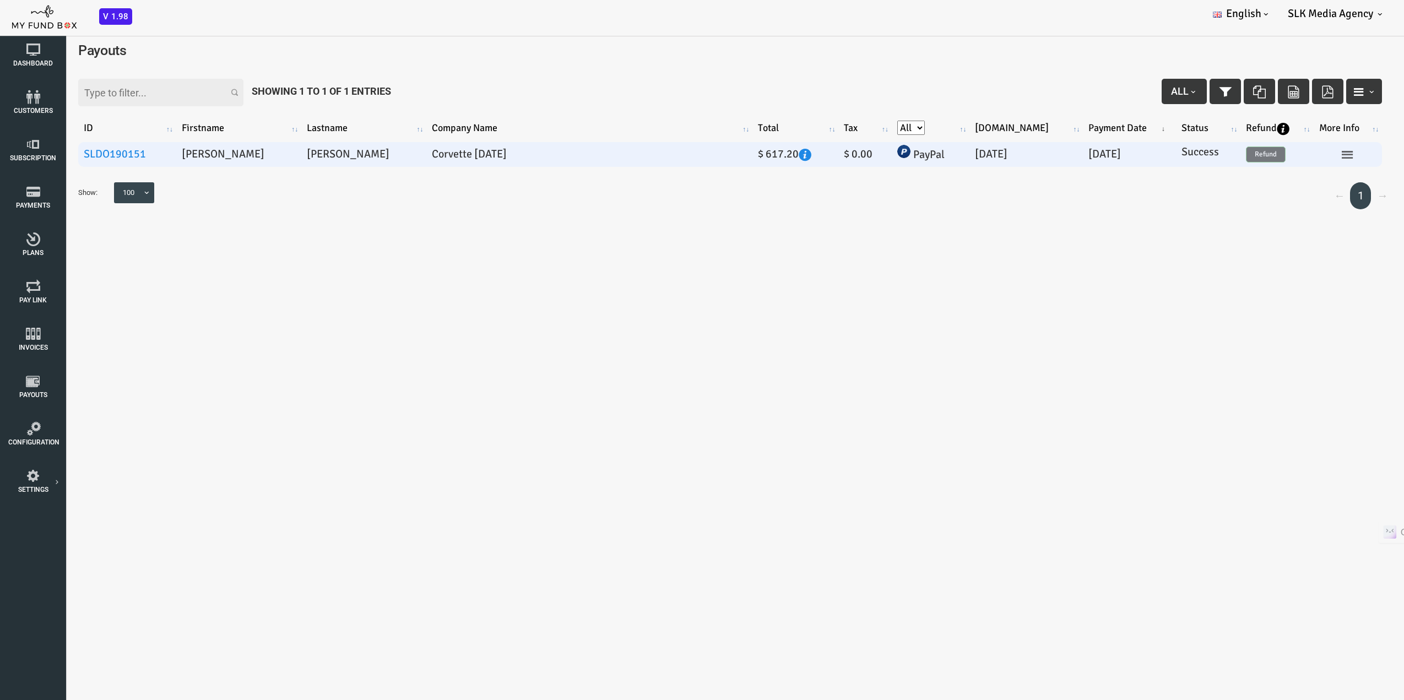
click at [1285, 155] on icon at bounding box center [1291, 154] width 13 height 13
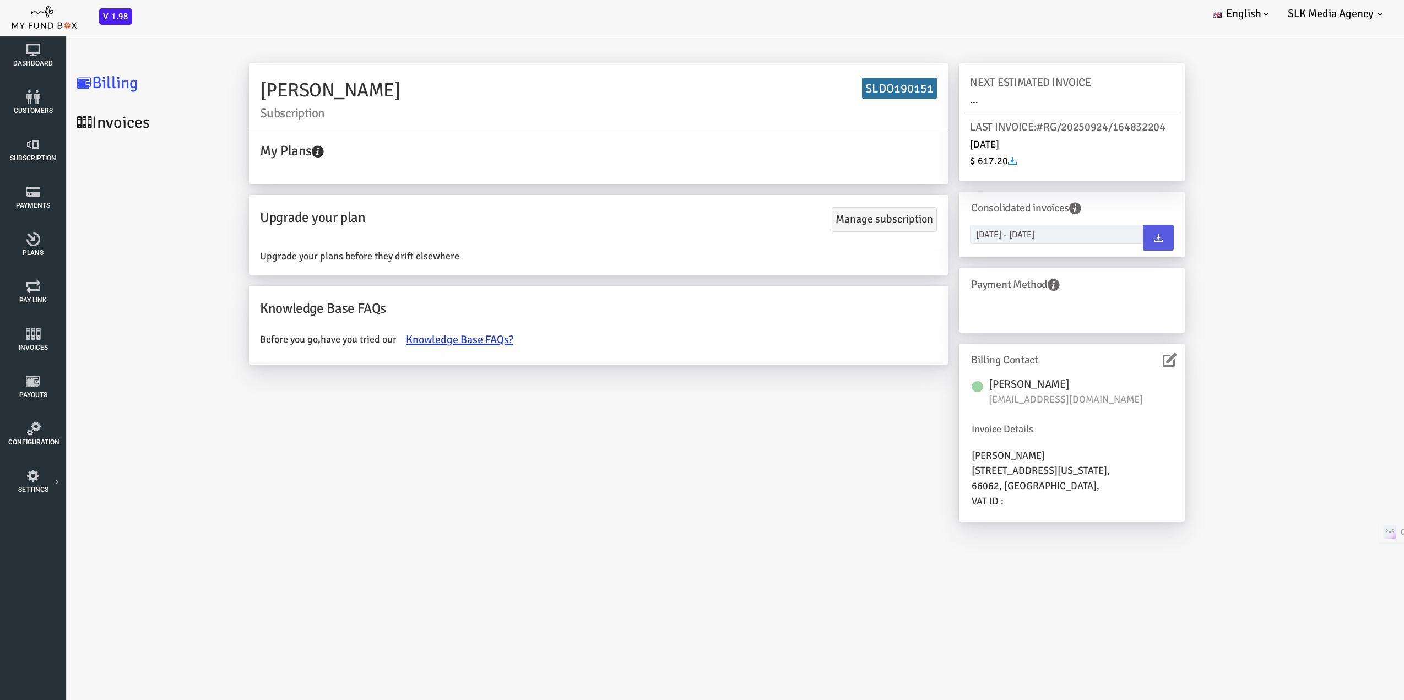
click at [65, 126] on link "Invoices" at bounding box center [93, 123] width 165 height 40
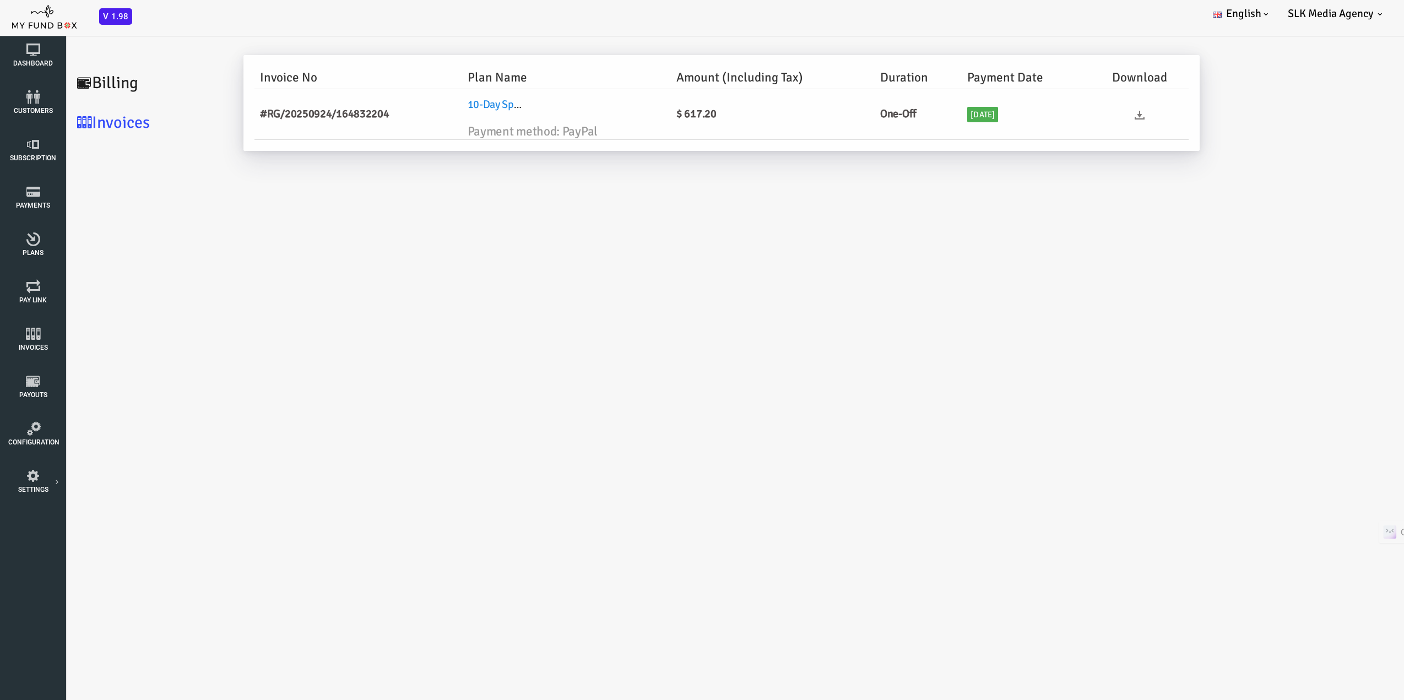
click at [1078, 115] on icon at bounding box center [1083, 115] width 10 height 10
click at [20, 145] on icon at bounding box center [33, 145] width 50 height 14
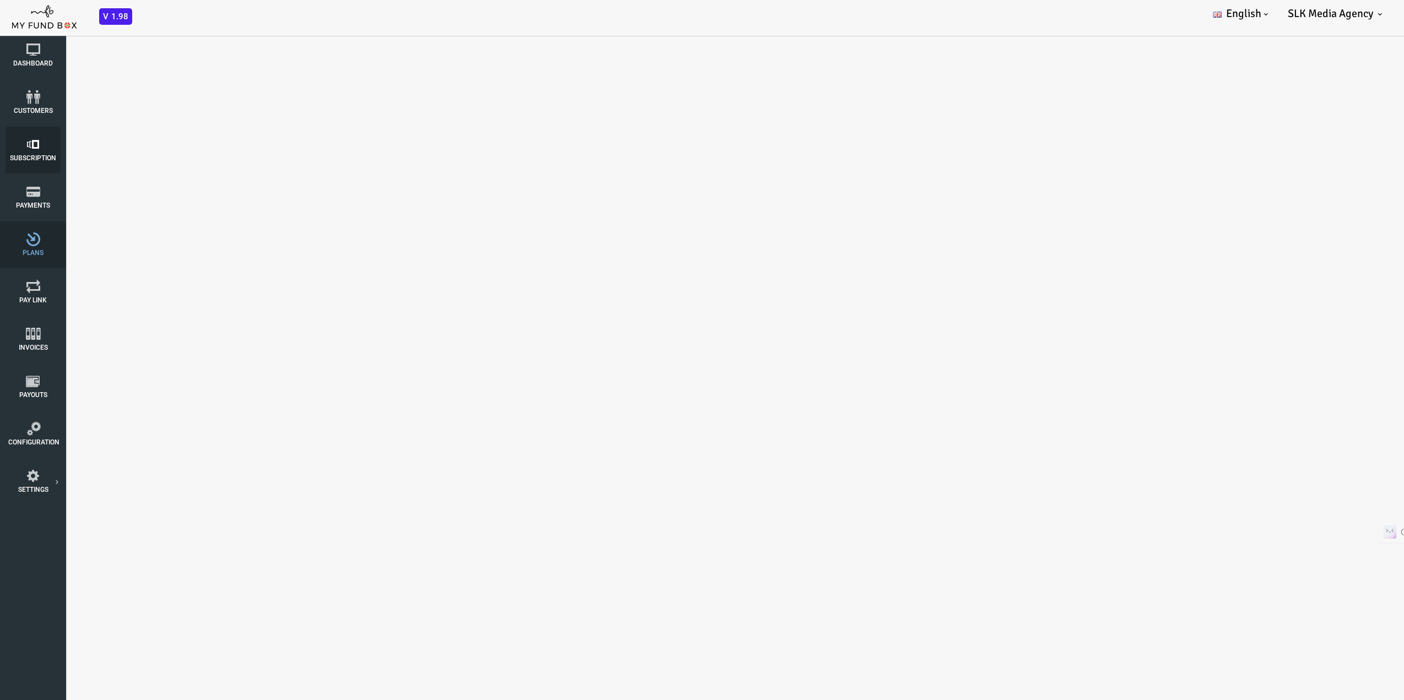
select select "100"
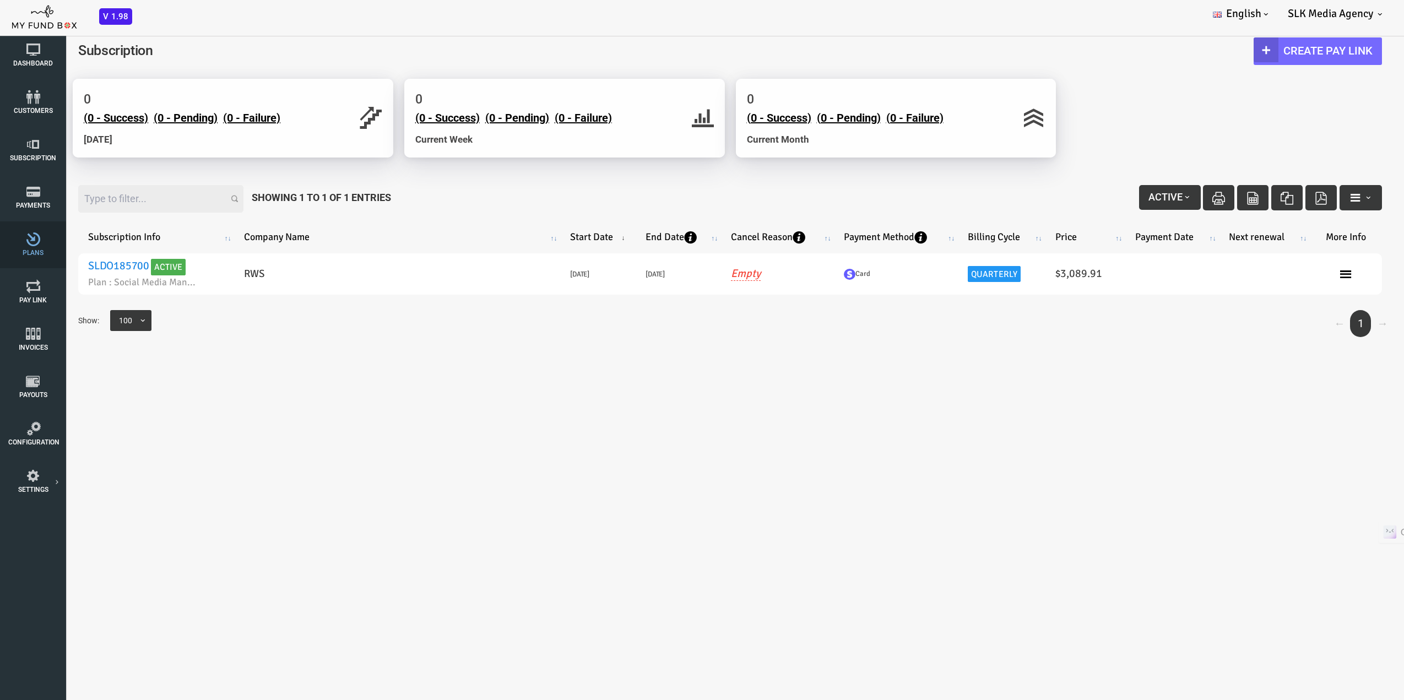
click at [0, 0] on span "Plans" at bounding box center [0, 0] width 0 height 0
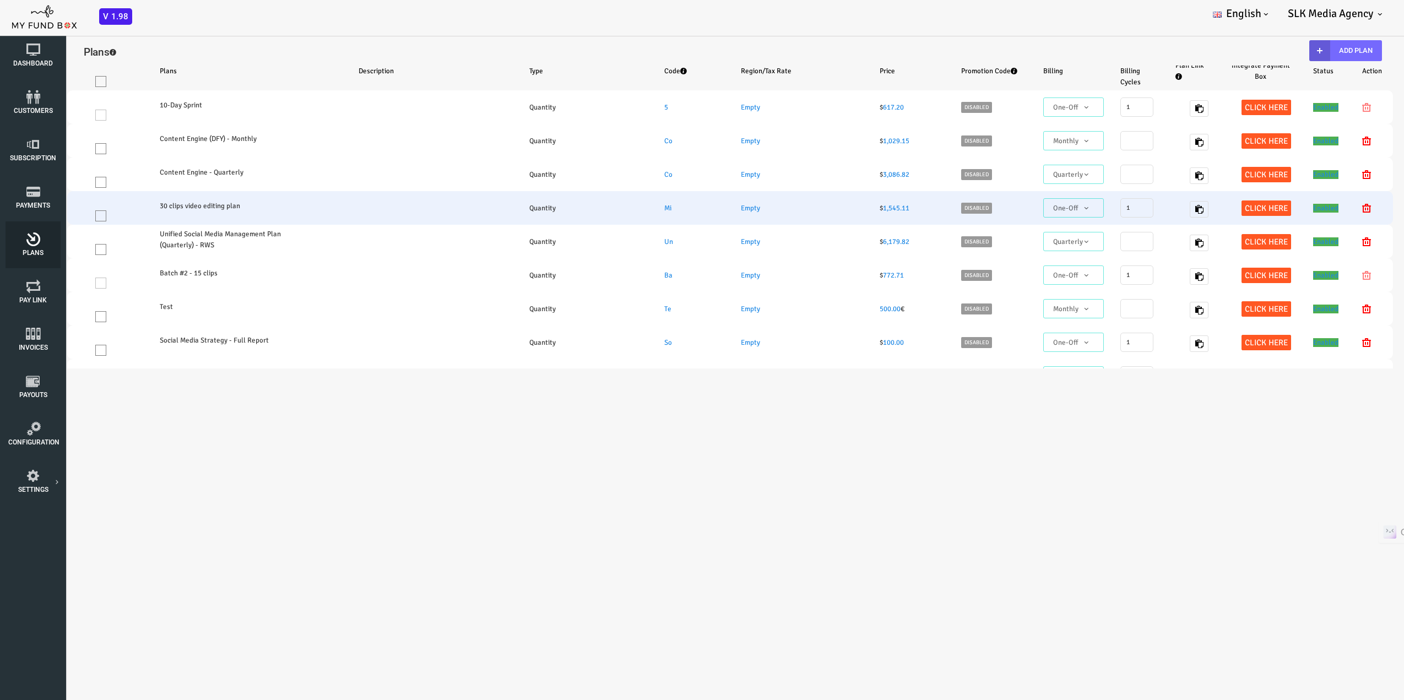
select select "100"
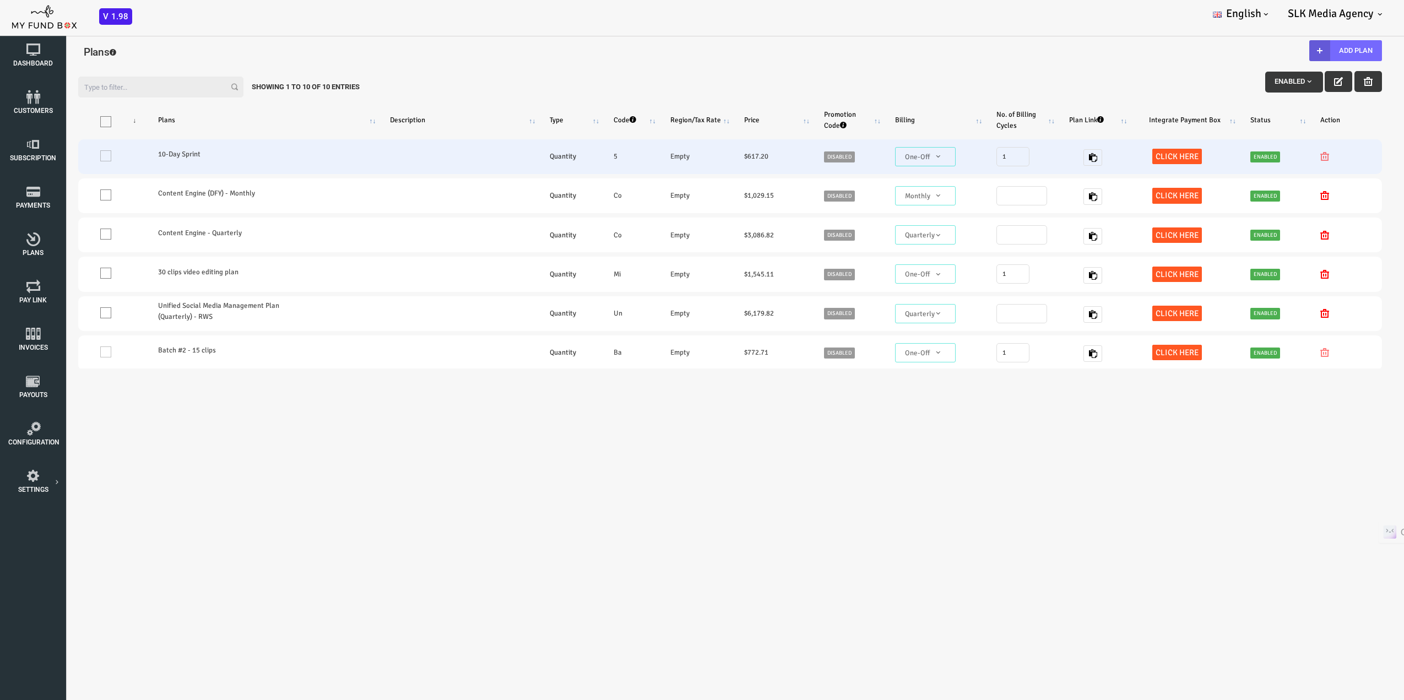
click at [52, 153] on td "One" at bounding box center [56, 156] width 69 height 35
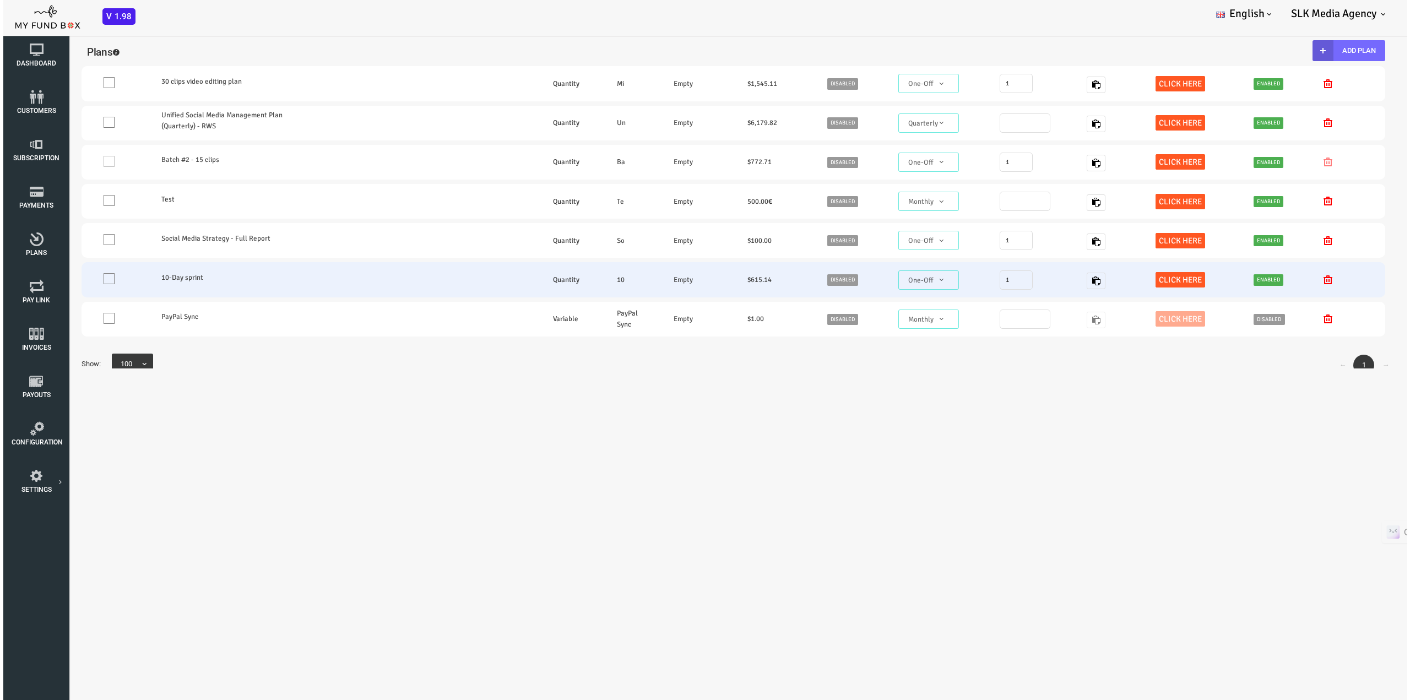
scroll to position [154, 0]
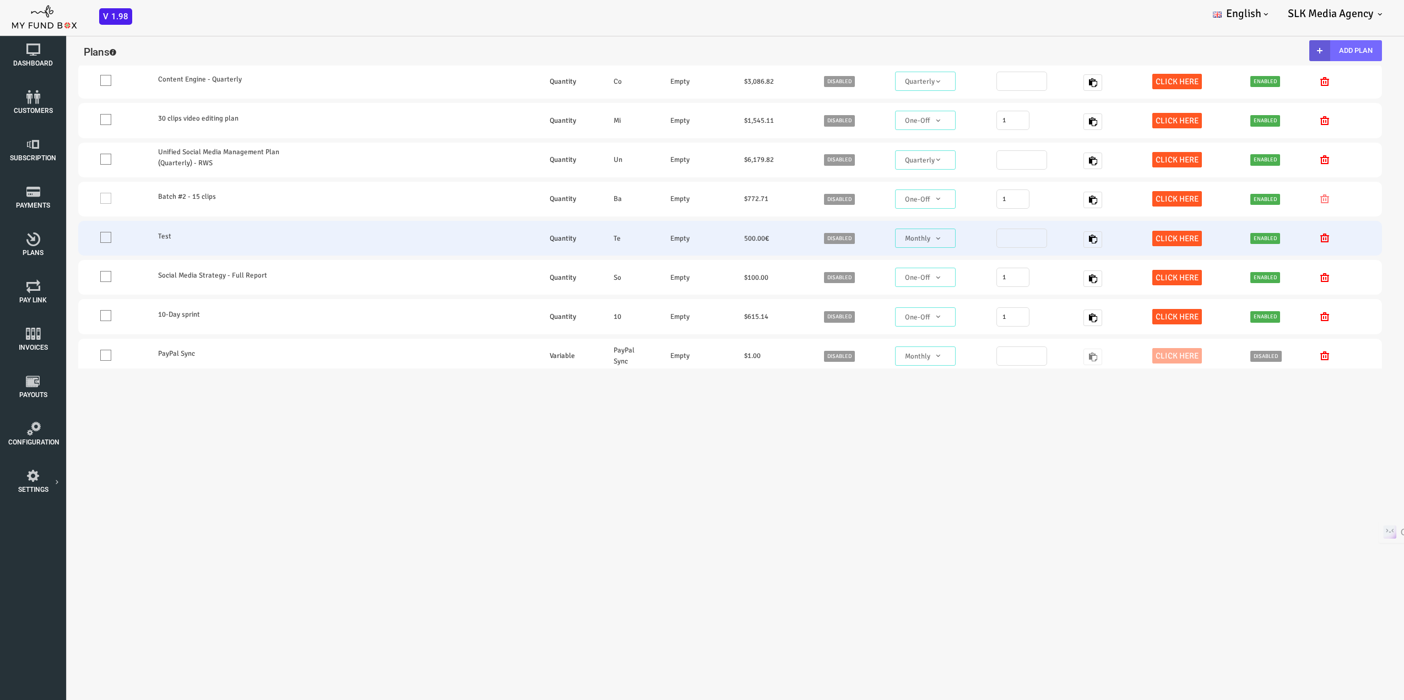
click at [1264, 238] on icon at bounding box center [1268, 238] width 9 height 9
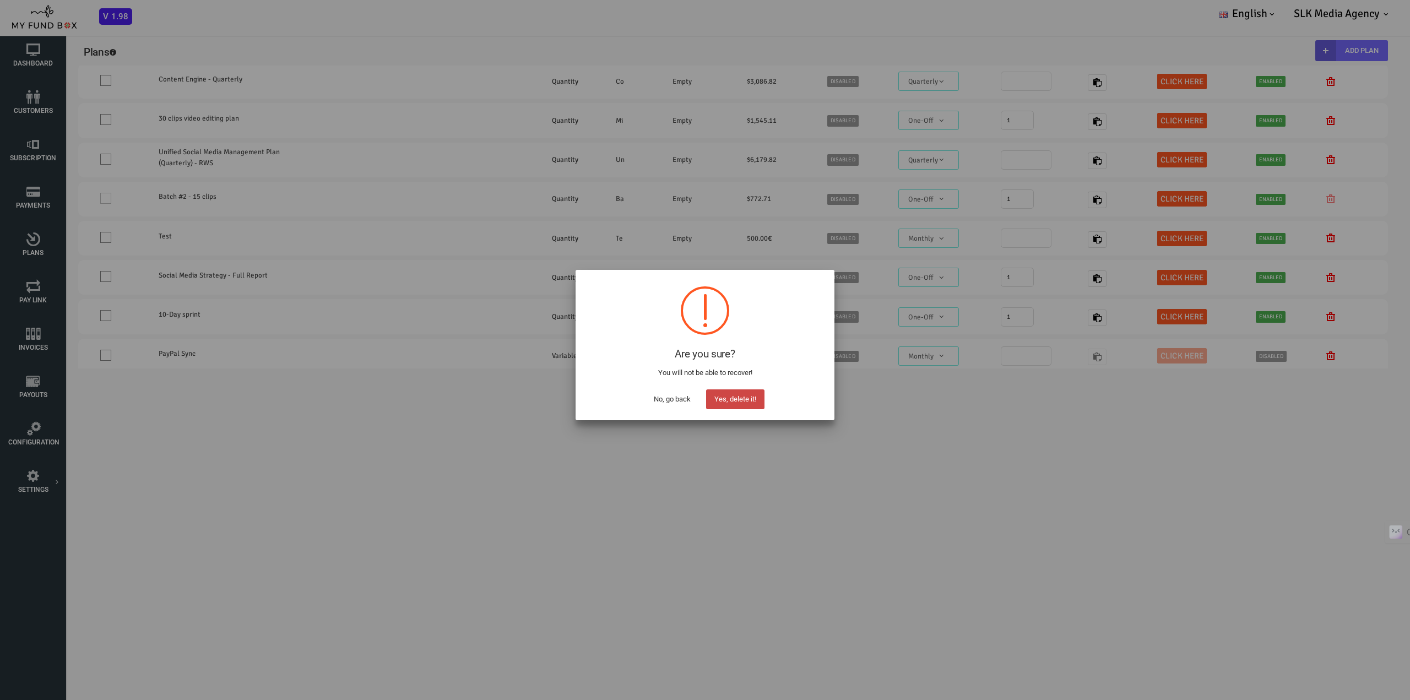
click at [732, 398] on button "Yes, delete it!" at bounding box center [735, 399] width 58 height 20
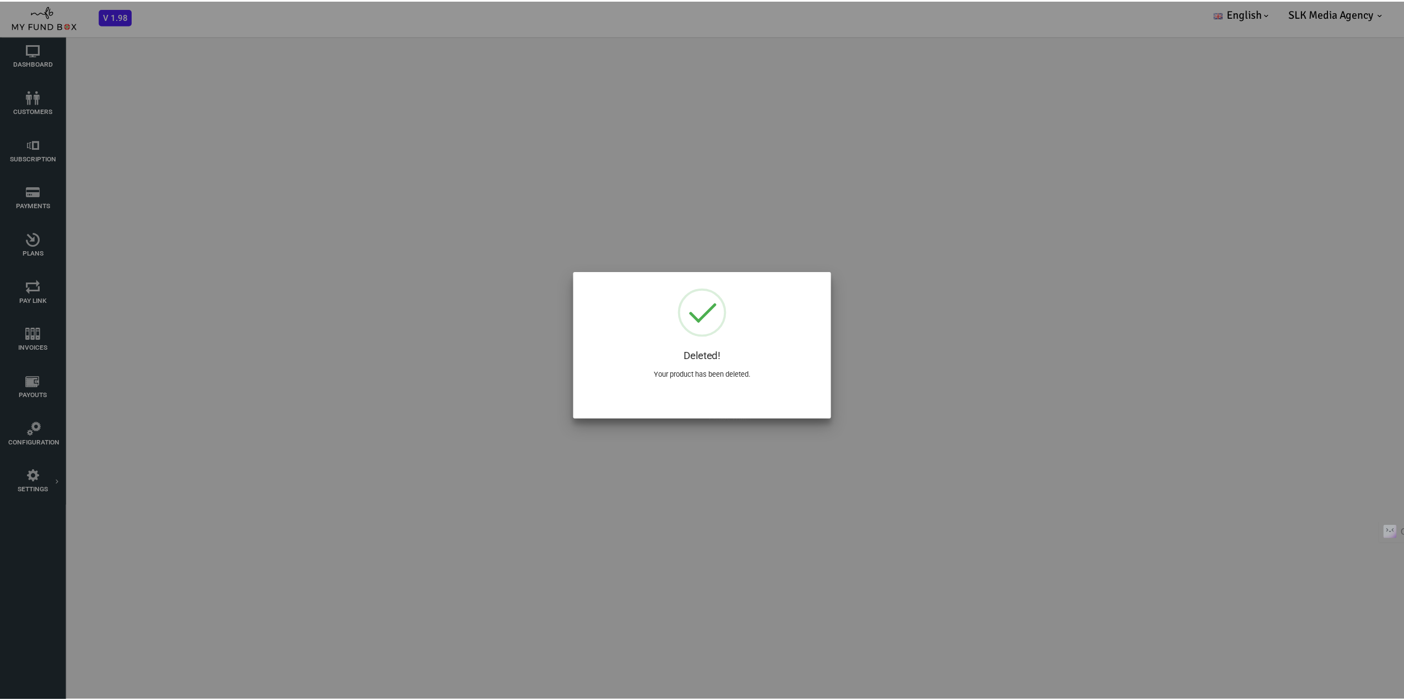
scroll to position [0, 0]
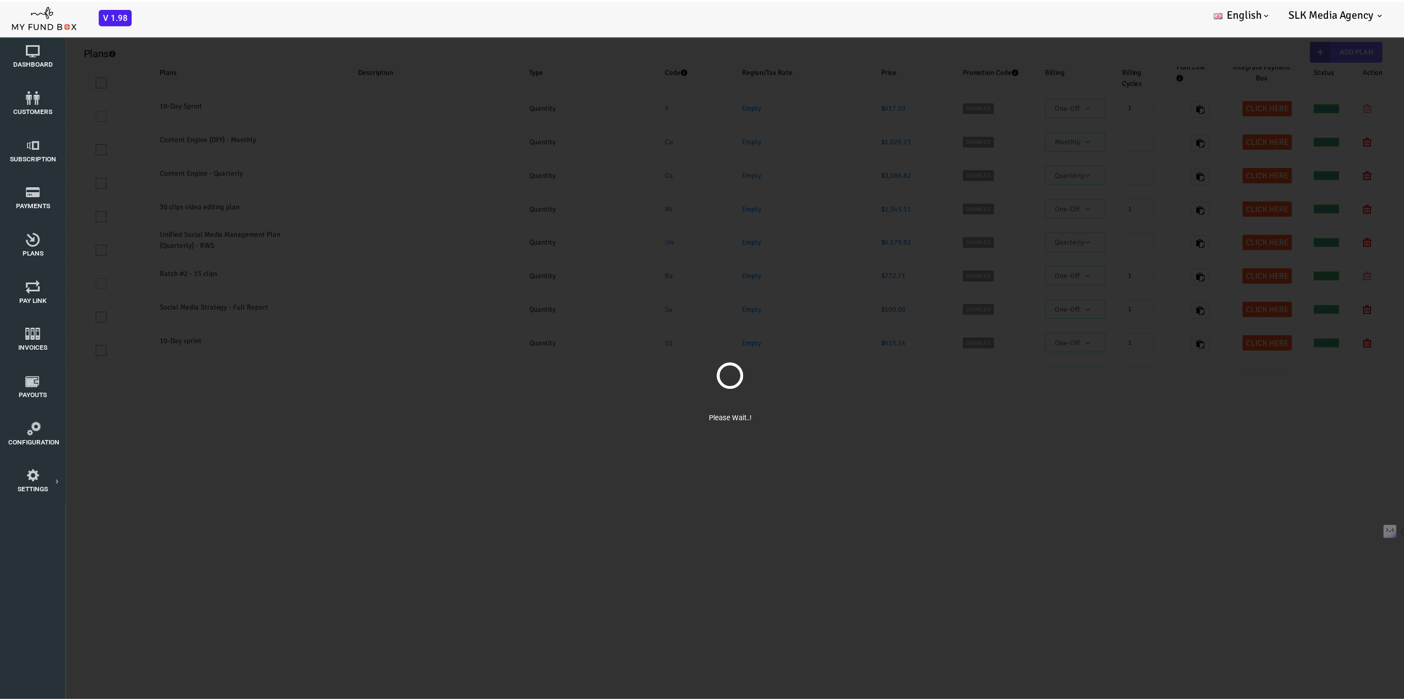
select select "100"
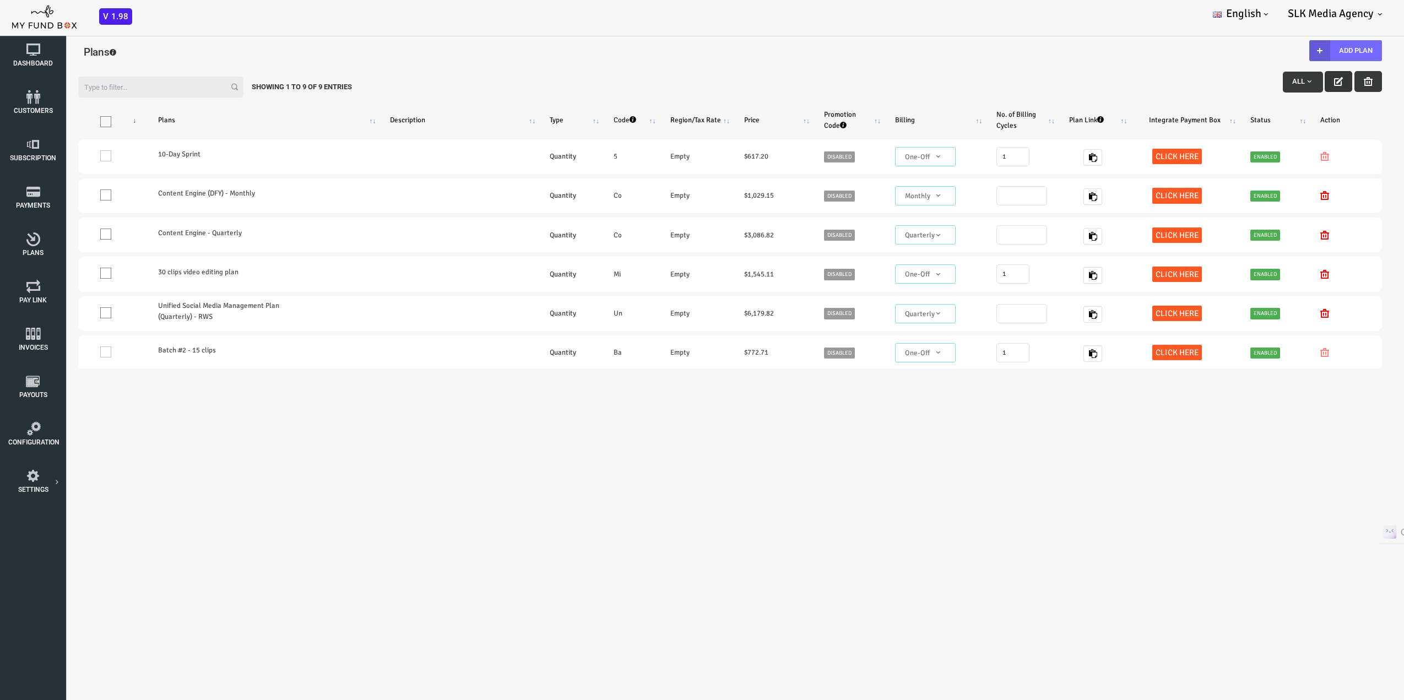
click at [1268, 76] on button "button" at bounding box center [1282, 81] width 28 height 21
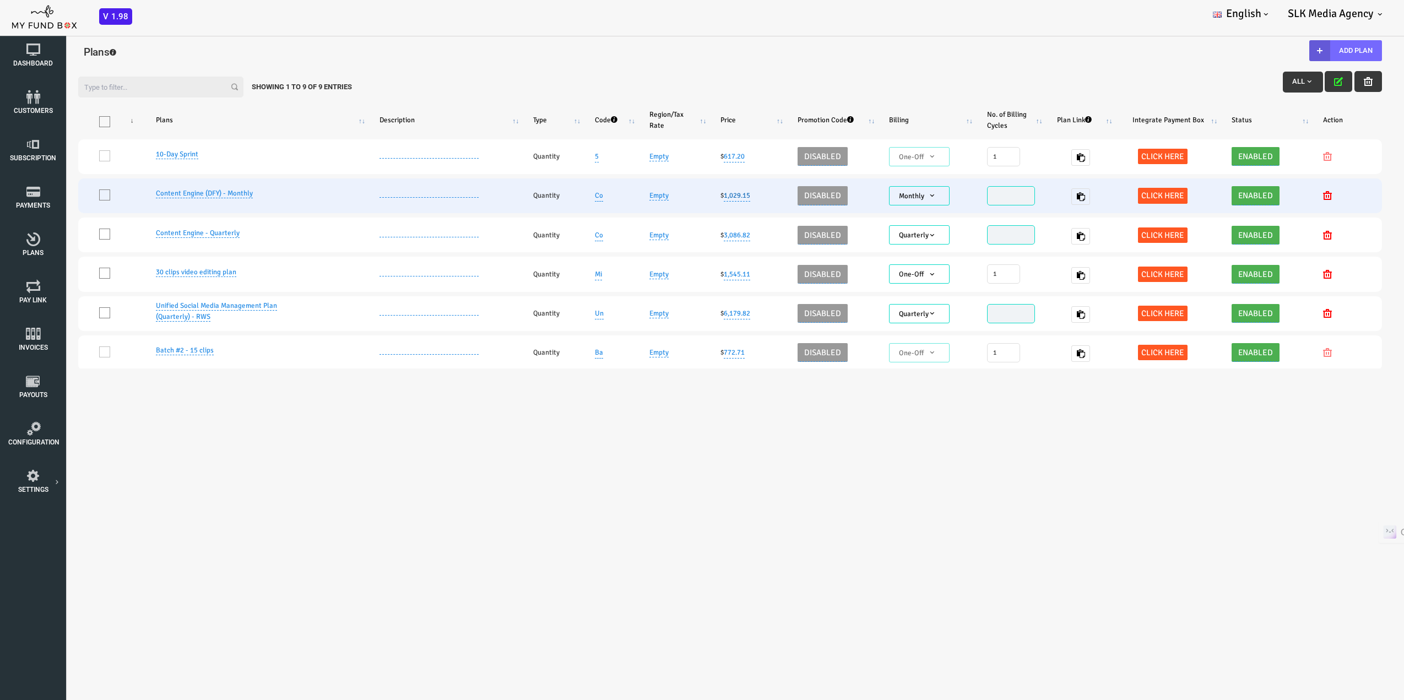
click at [672, 195] on link "1,029.15" at bounding box center [680, 195] width 26 height 12
drag, startPoint x: 634, startPoint y: 159, endPoint x: 623, endPoint y: 159, distance: 11.6
click at [623, 159] on input "1,029.15" at bounding box center [648, 157] width 110 height 23
click at [620, 153] on input "1,029.15" at bounding box center [648, 157] width 110 height 23
drag, startPoint x: 635, startPoint y: 159, endPoint x: 623, endPoint y: 155, distance: 12.0
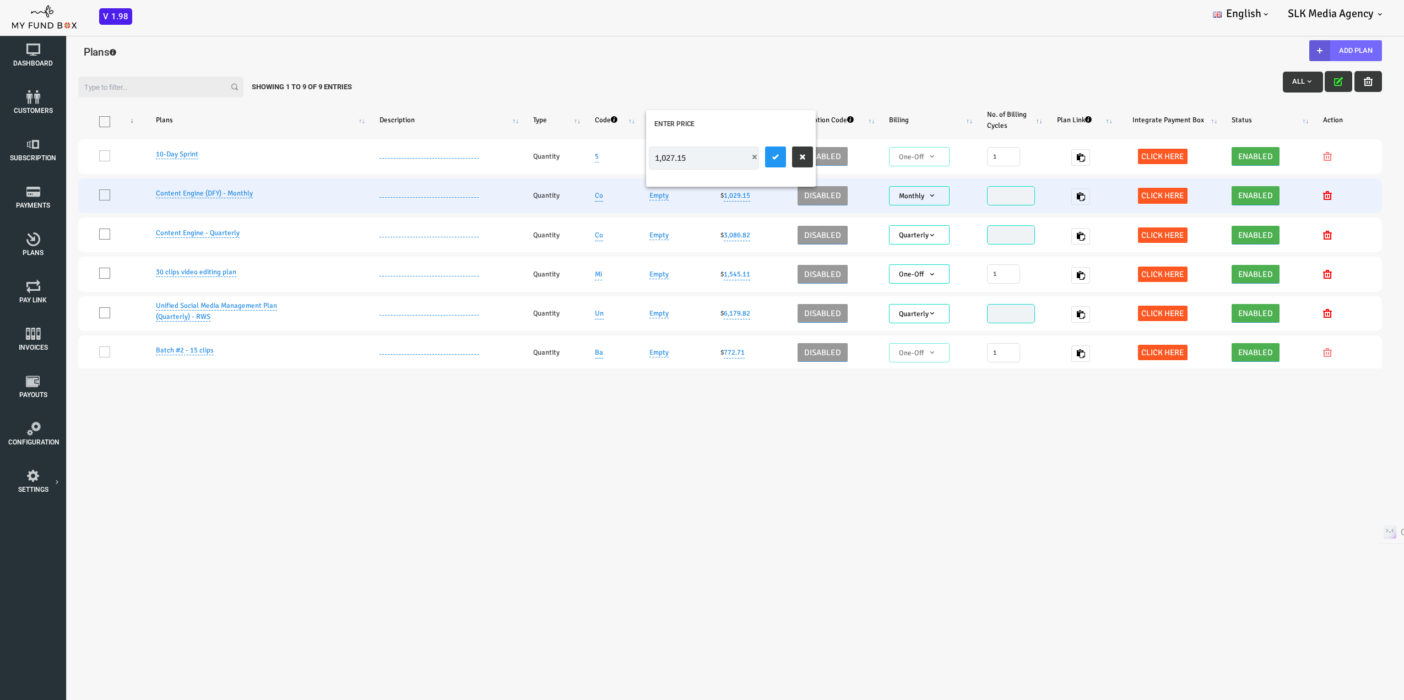
click at [623, 155] on input "1,027.15" at bounding box center [648, 157] width 110 height 23
type input "1,027.09"
click at [724, 155] on button "submit" at bounding box center [719, 156] width 21 height 21
click at [639, 431] on body "Subscriber not found Beneficiary Not Found Partner Not Found!!!! Please Fill ou…" at bounding box center [674, 386] width 1348 height 700
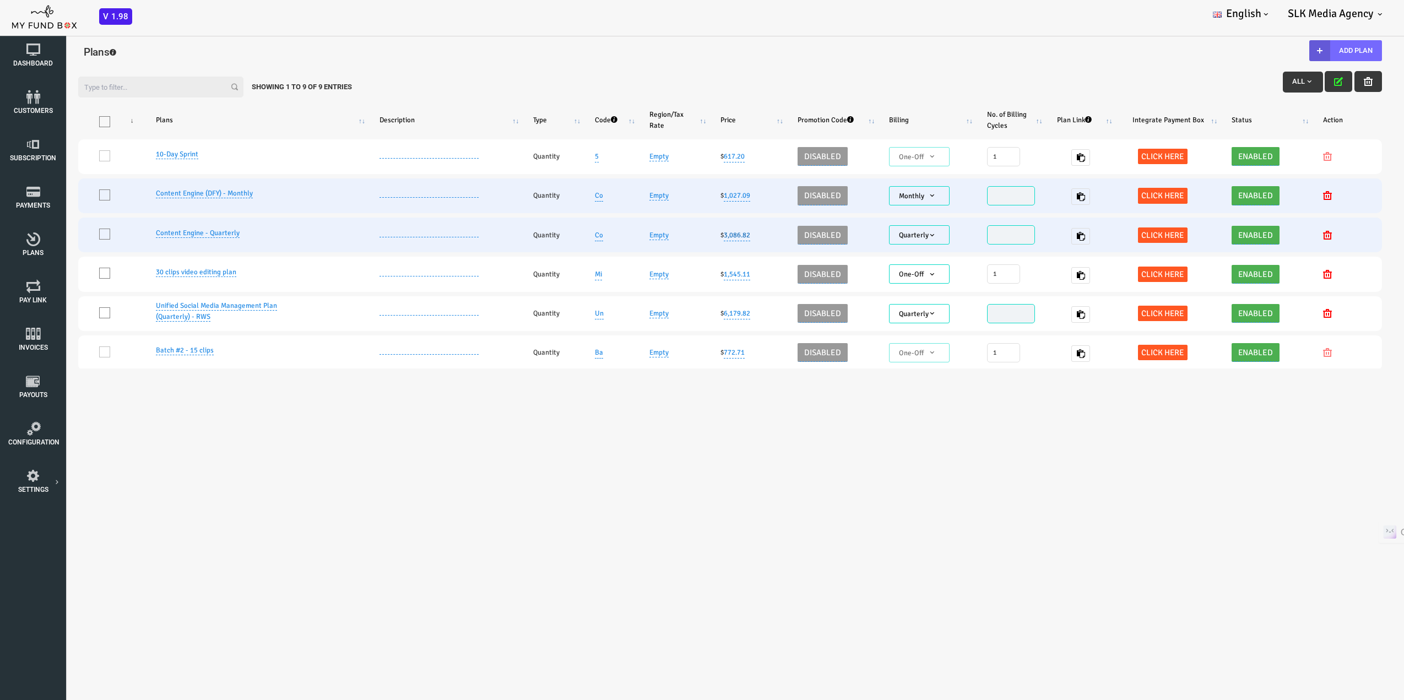
click at [669, 236] on link "3,086.82" at bounding box center [680, 235] width 26 height 12
drag, startPoint x: 629, startPoint y: 196, endPoint x: 597, endPoint y: 196, distance: 32.5
click at [597, 196] on input "3,086.82" at bounding box center [648, 197] width 110 height 23
paste input "0.64"
type input "3,080.64"
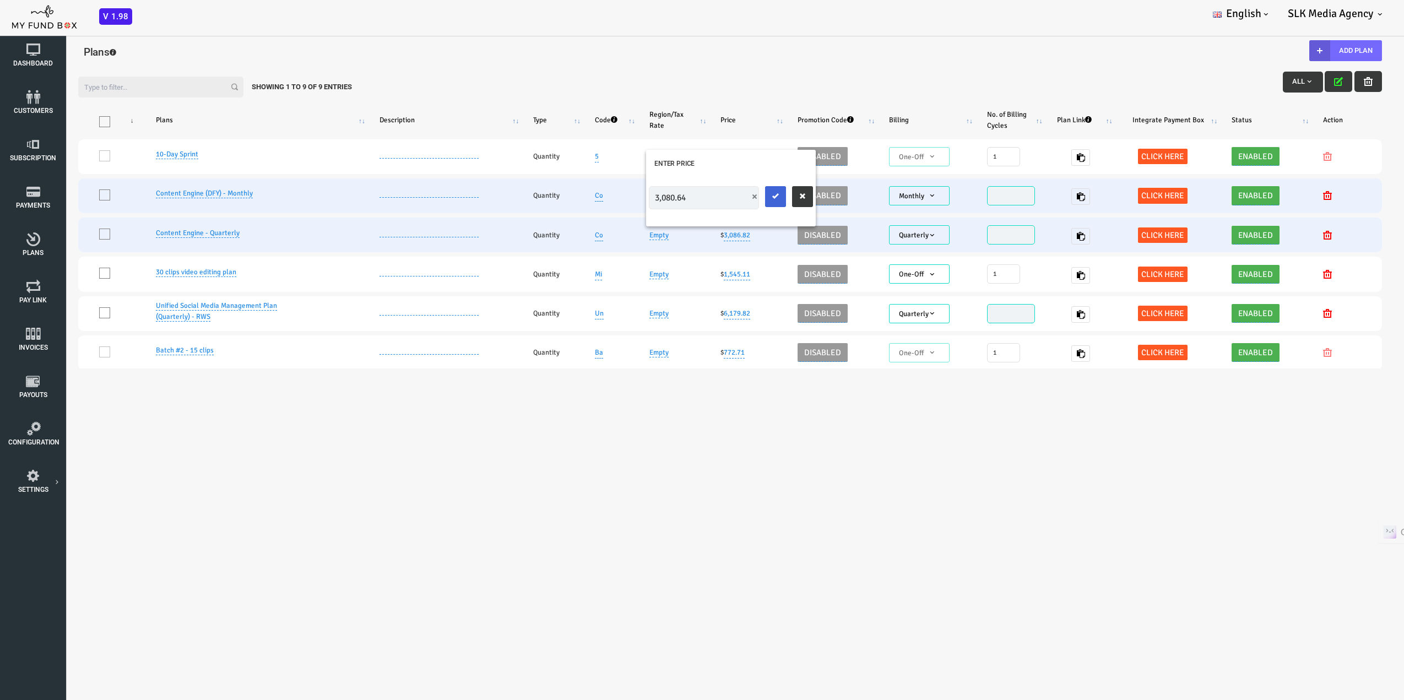
click at [718, 200] on icon "submit" at bounding box center [719, 196] width 9 height 9
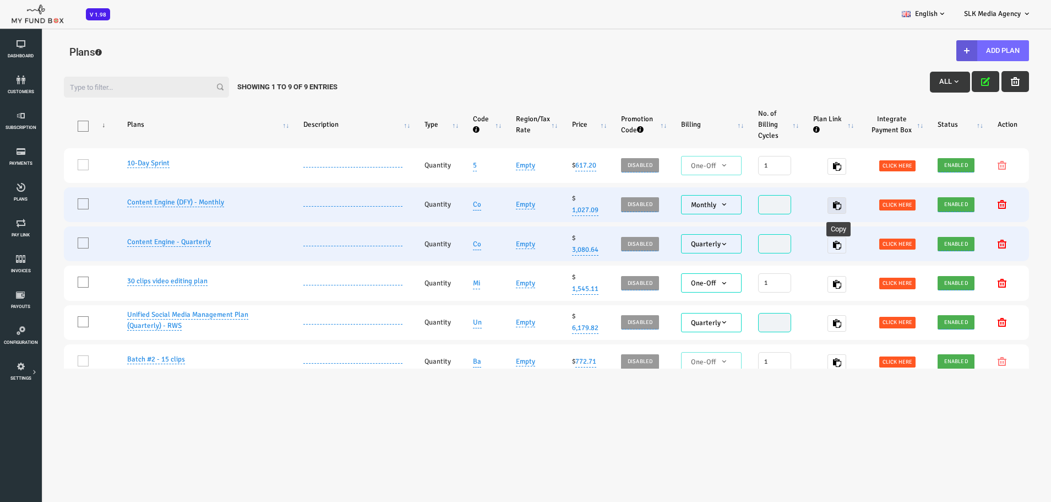
click at [793, 202] on icon "button" at bounding box center [795, 205] width 9 height 9
